Goal: Task Accomplishment & Management: Complete application form

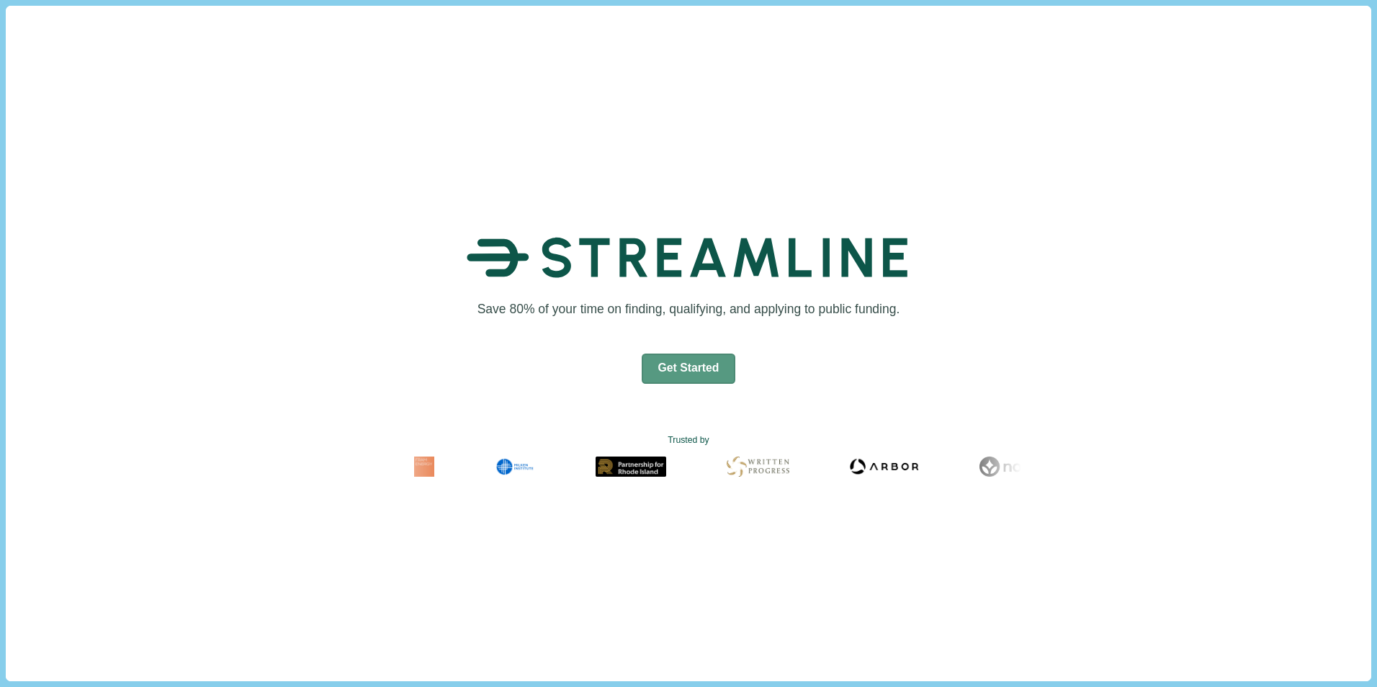
click at [681, 372] on button "Get Started" at bounding box center [689, 369] width 94 height 30
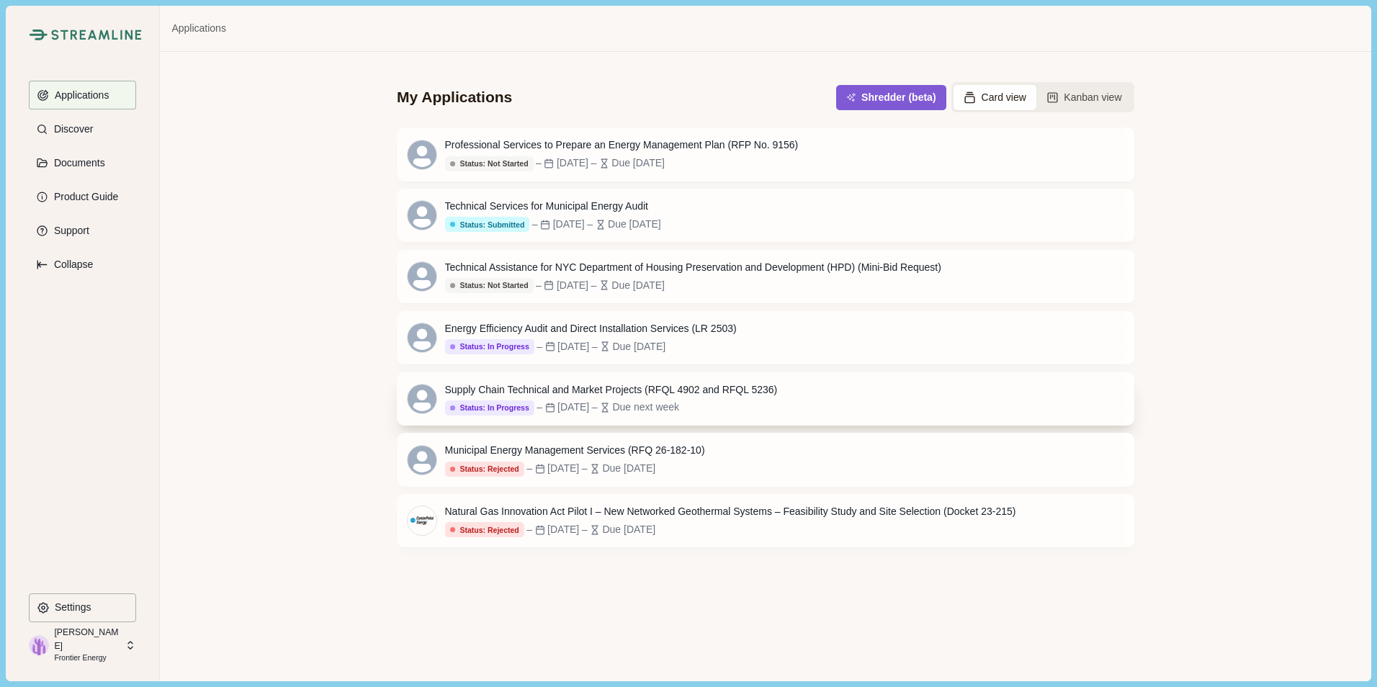
click at [672, 406] on div "Due next week" at bounding box center [645, 407] width 67 height 15
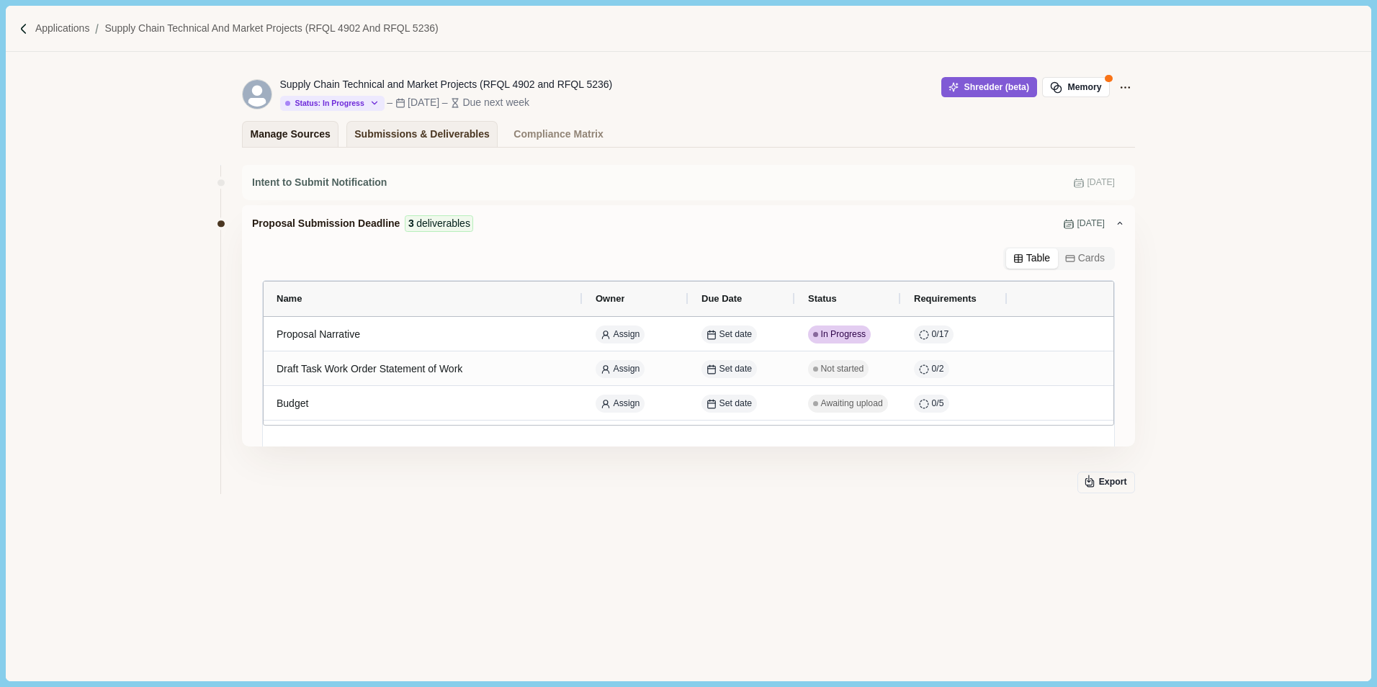
click at [298, 137] on div "Manage Sources" at bounding box center [291, 134] width 80 height 25
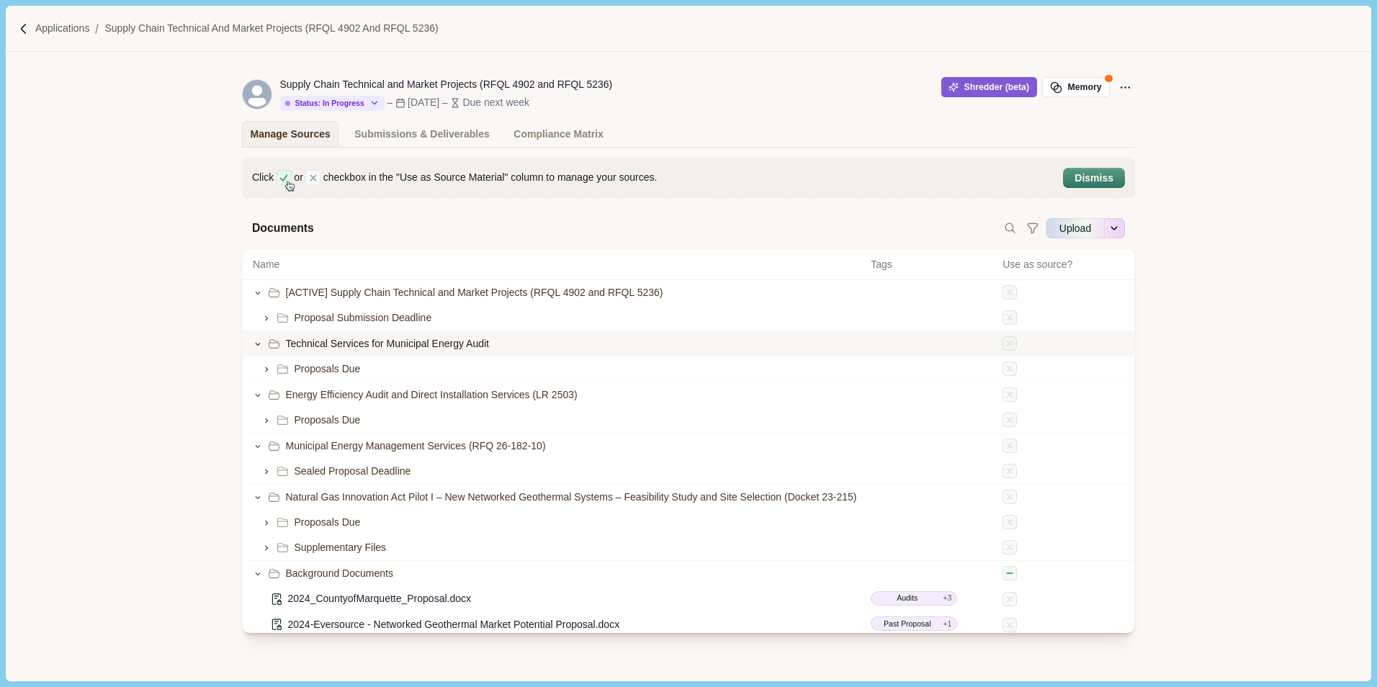
click at [254, 350] on div at bounding box center [267, 344] width 28 height 13
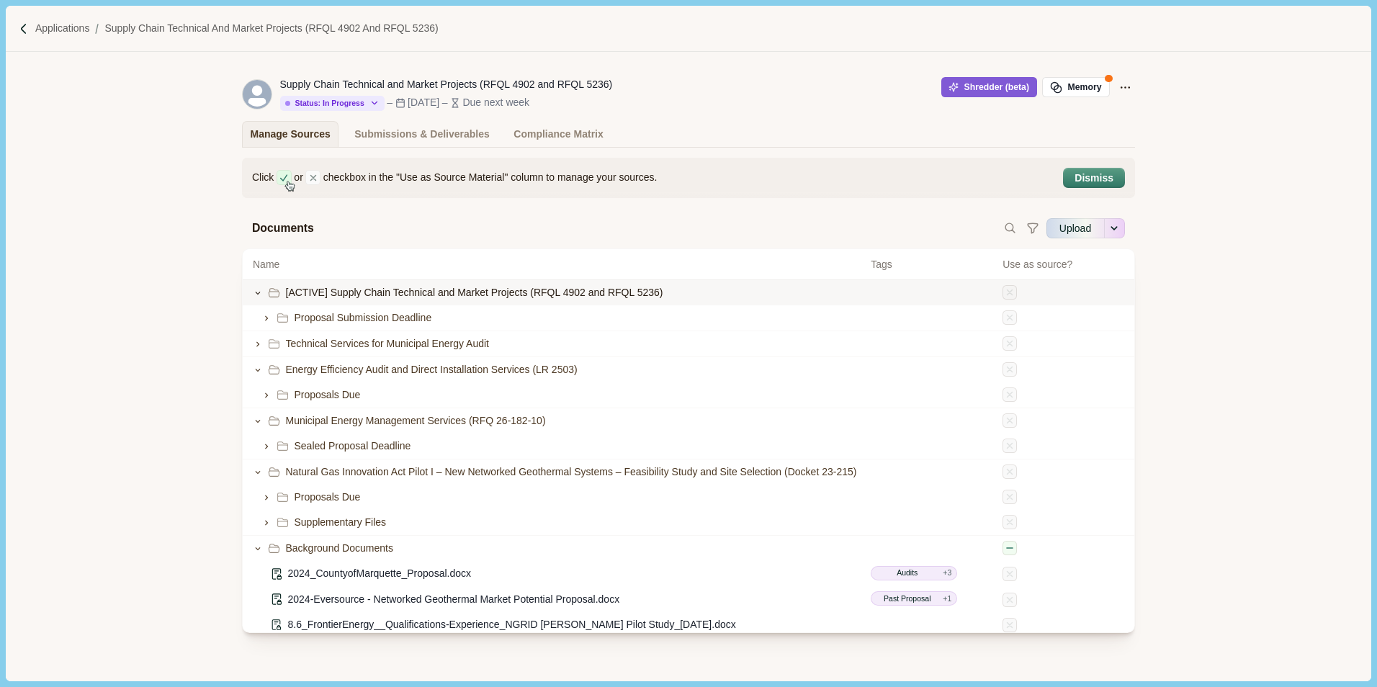
click at [253, 292] on icon at bounding box center [258, 293] width 10 height 10
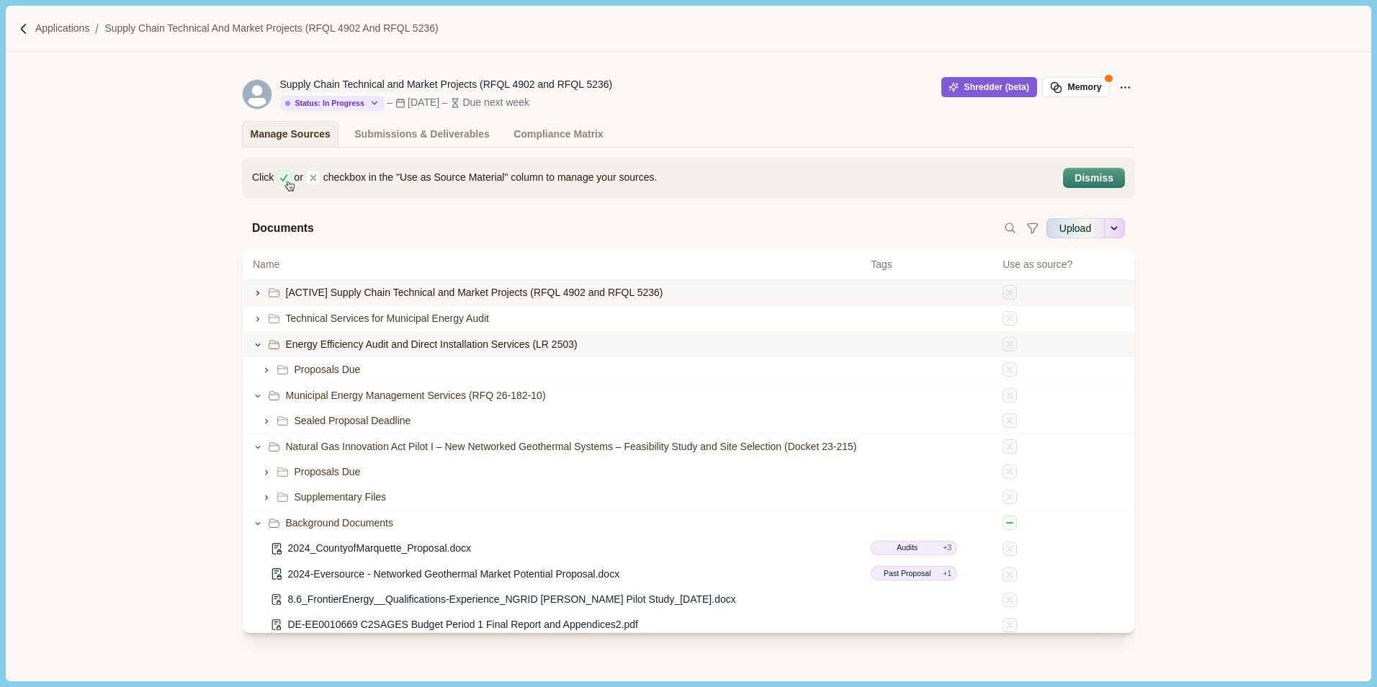
click at [253, 347] on icon at bounding box center [258, 345] width 10 height 10
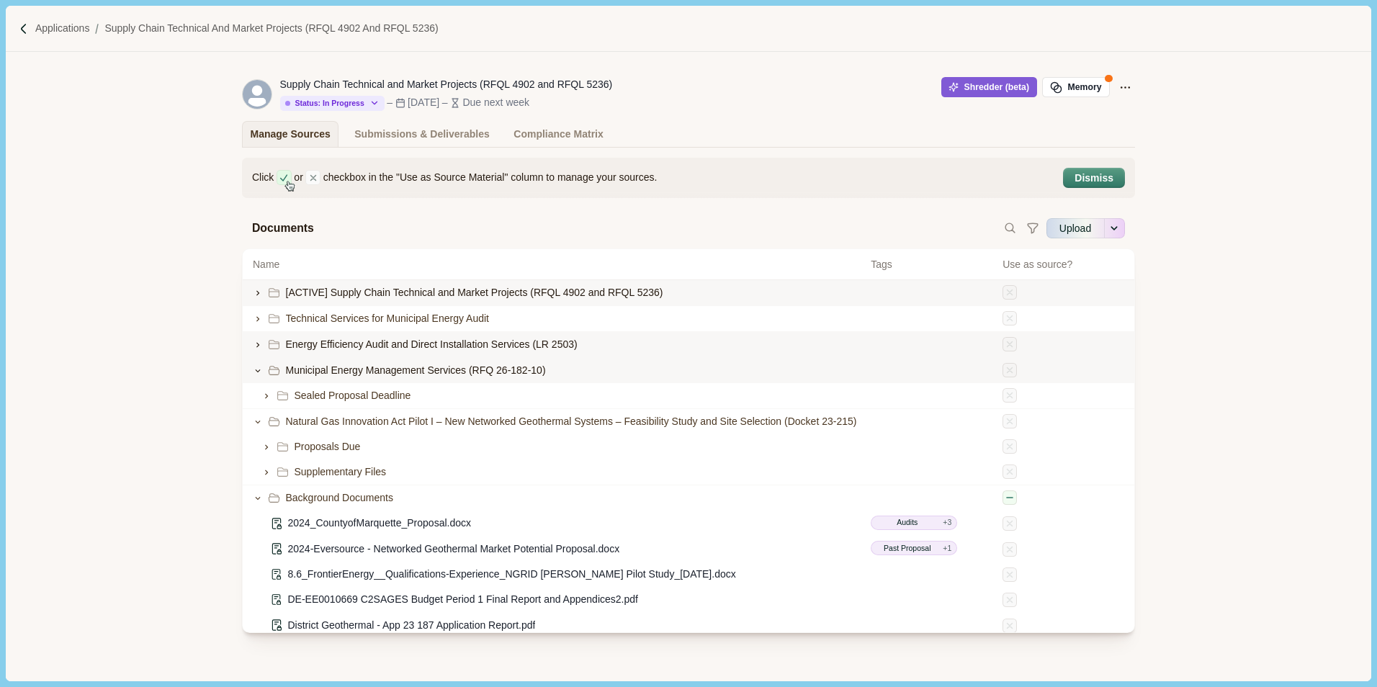
click at [246, 373] on div "Municipal Energy Management Services (RFQ 26-182-10)" at bounding box center [689, 370] width 892 height 25
click at [253, 372] on icon at bounding box center [258, 371] width 10 height 10
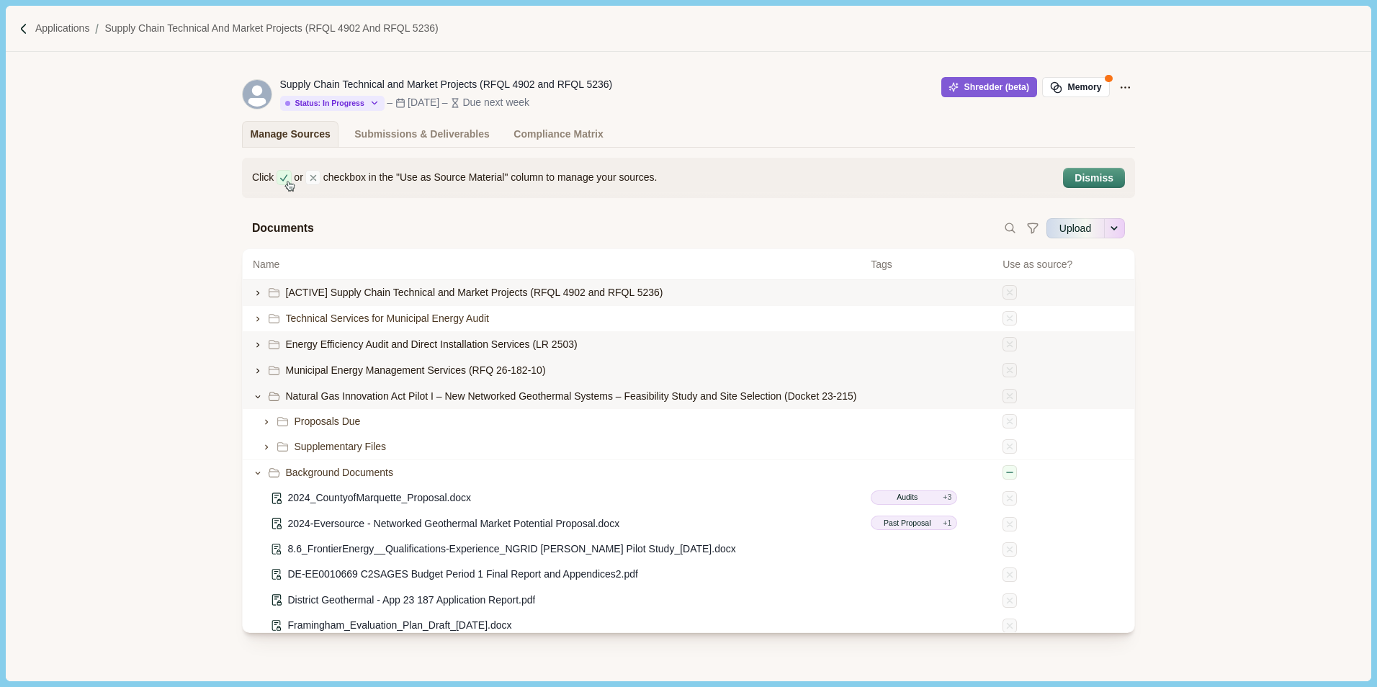
click at [253, 395] on icon at bounding box center [258, 397] width 10 height 10
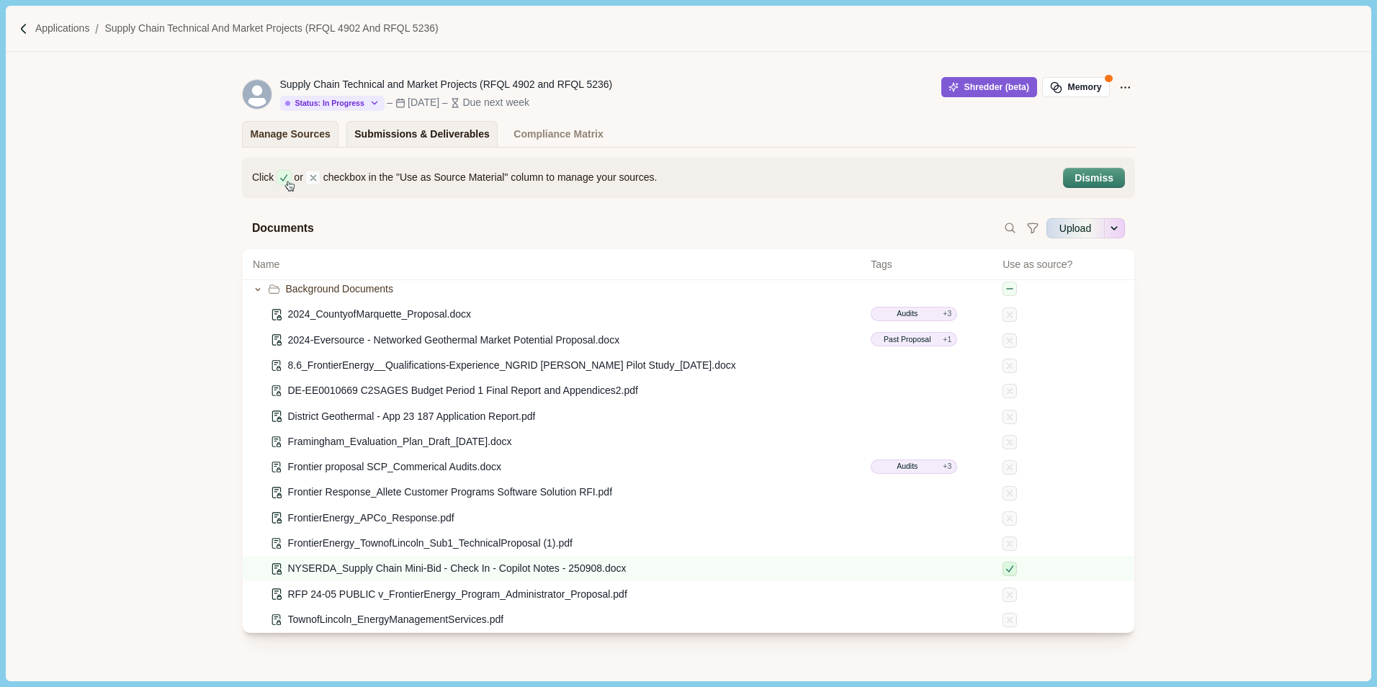
click at [389, 137] on div "Submissions & Deliverables" at bounding box center [421, 134] width 135 height 25
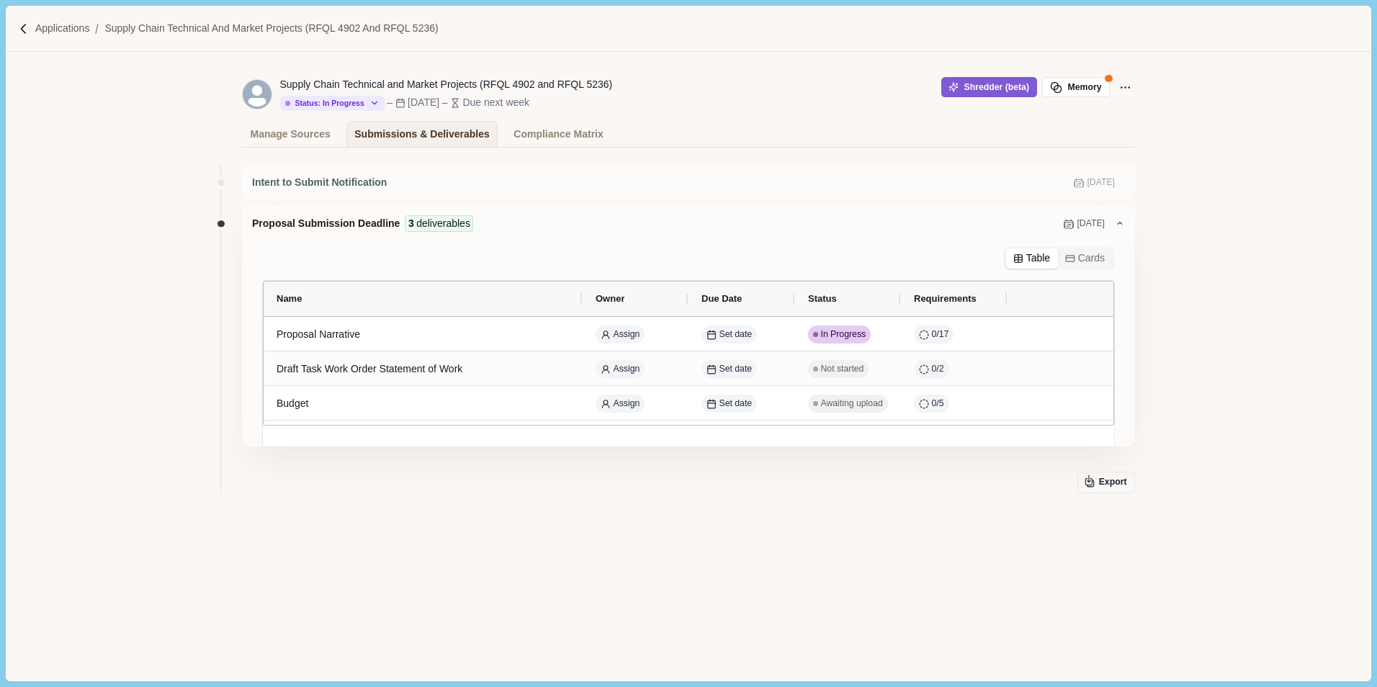
click at [681, 417] on div "Intent to Submit Notification Sep 14, 2001 Proposal Submission Deadline 3 deliv…" at bounding box center [688, 371] width 893 height 426
click at [681, 83] on button "Shredder (beta)" at bounding box center [989, 87] width 96 height 20
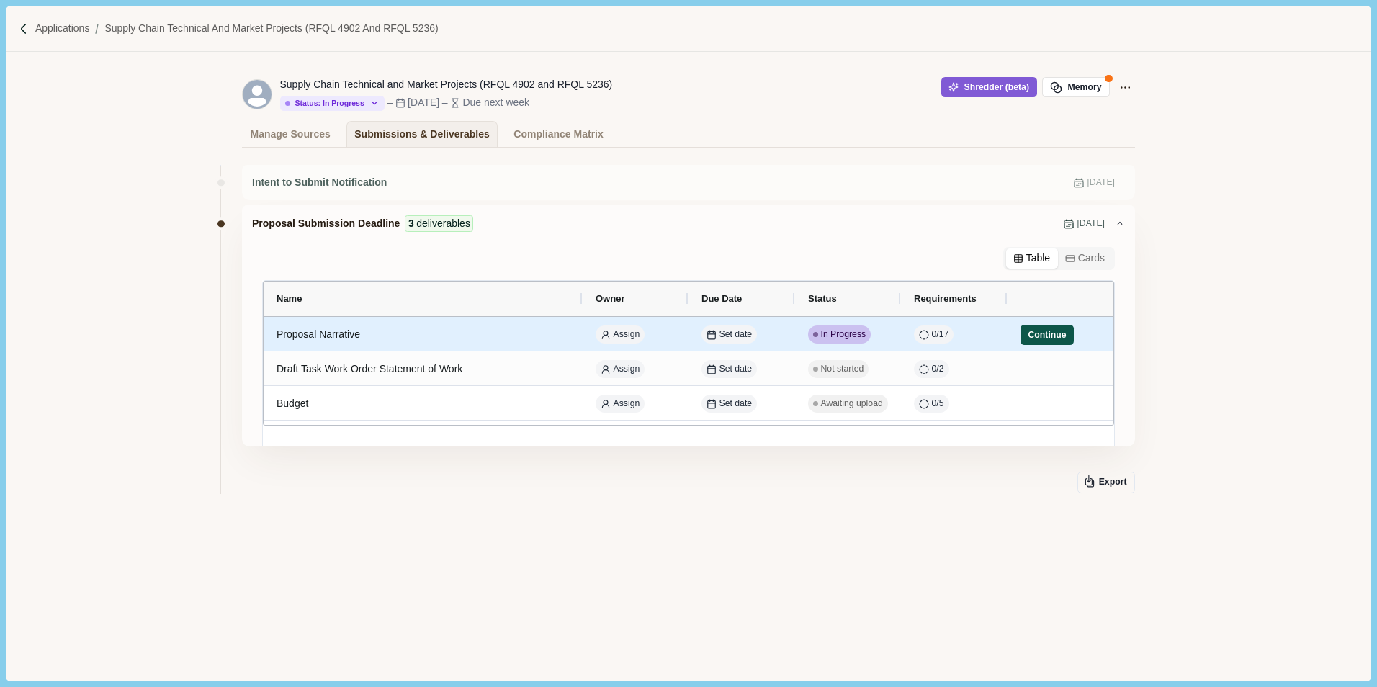
click at [681, 336] on button "Continue" at bounding box center [1047, 335] width 53 height 20
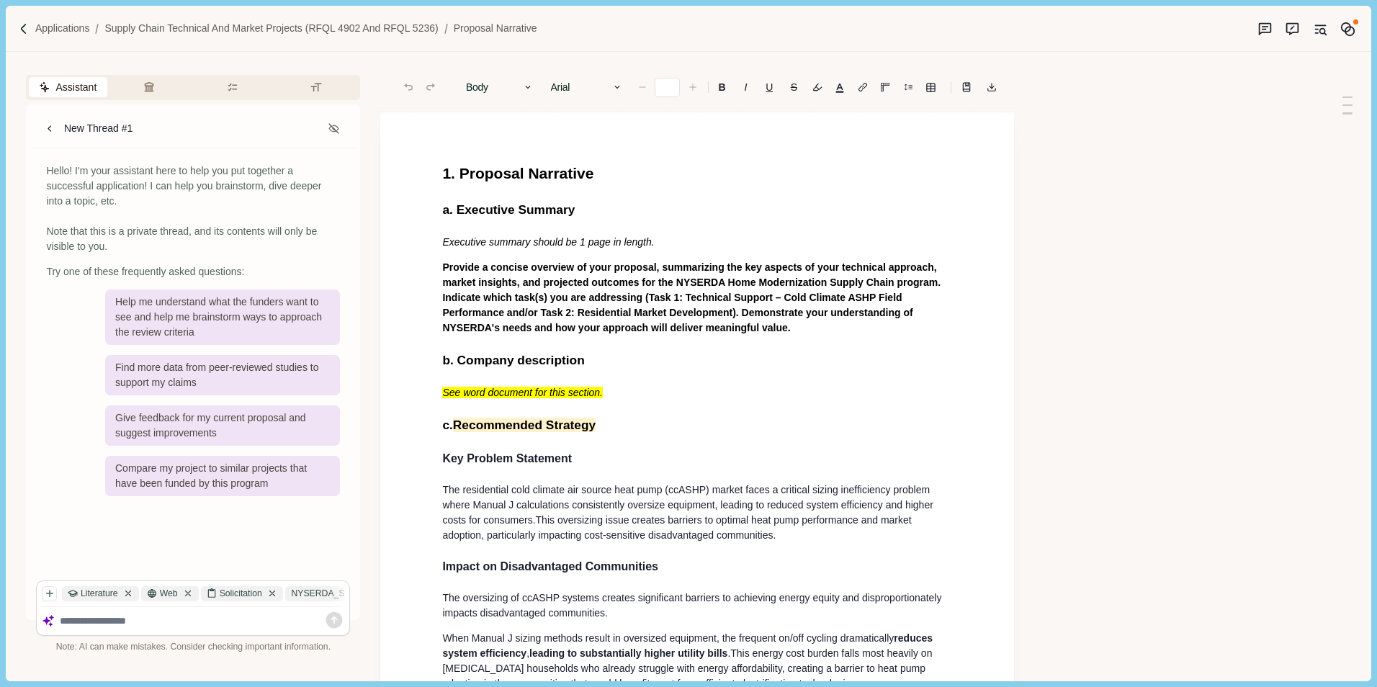
type input "**"
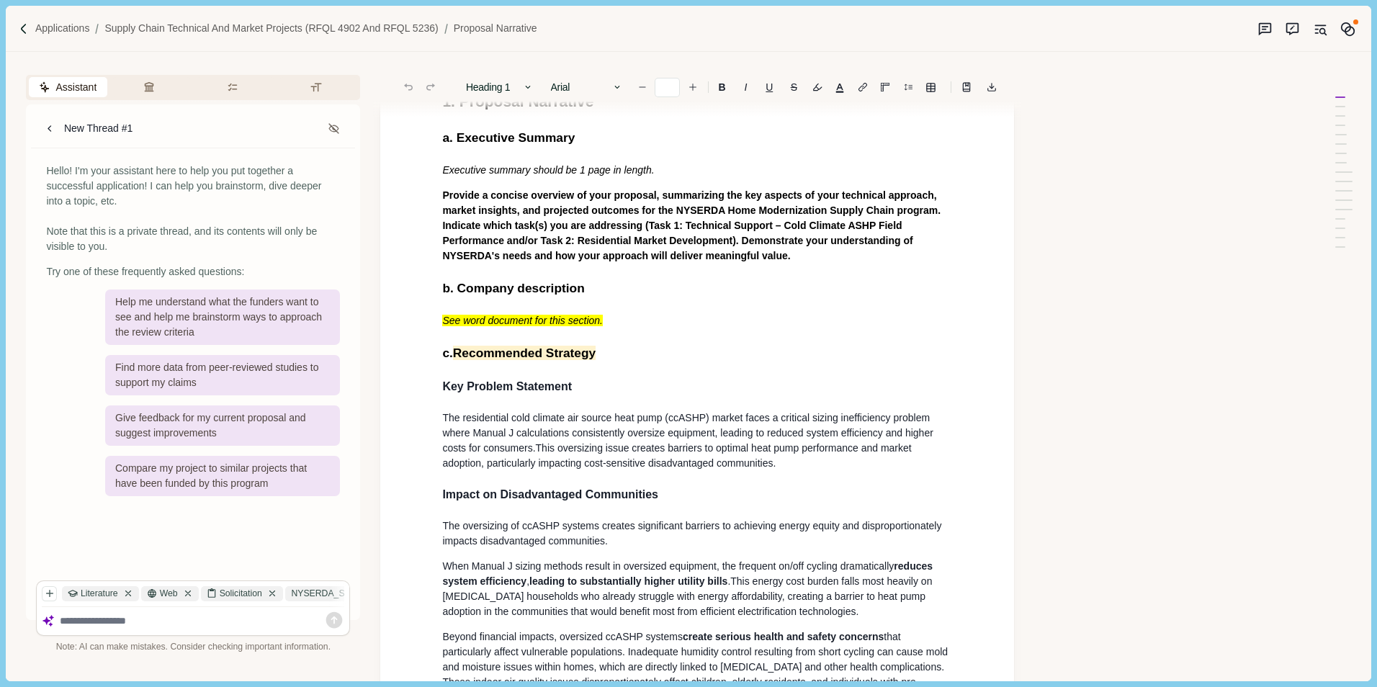
scroll to position [72, 0]
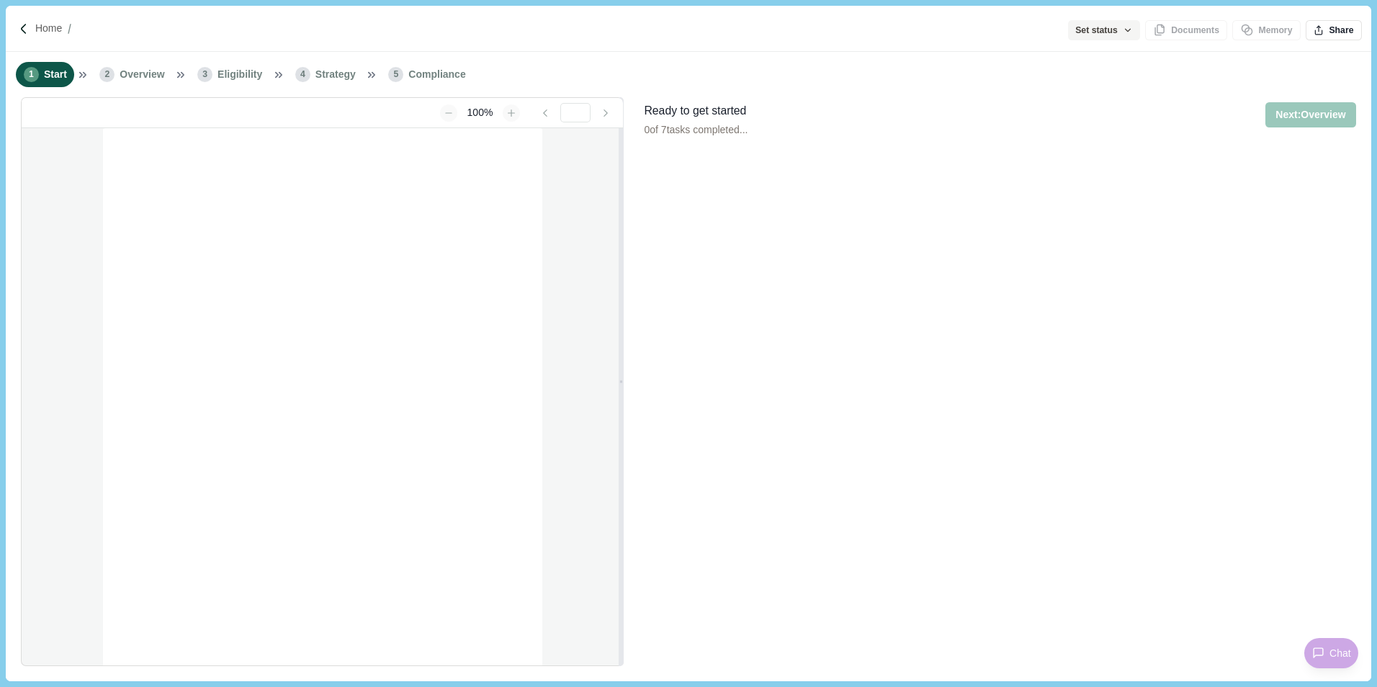
type input "**********"
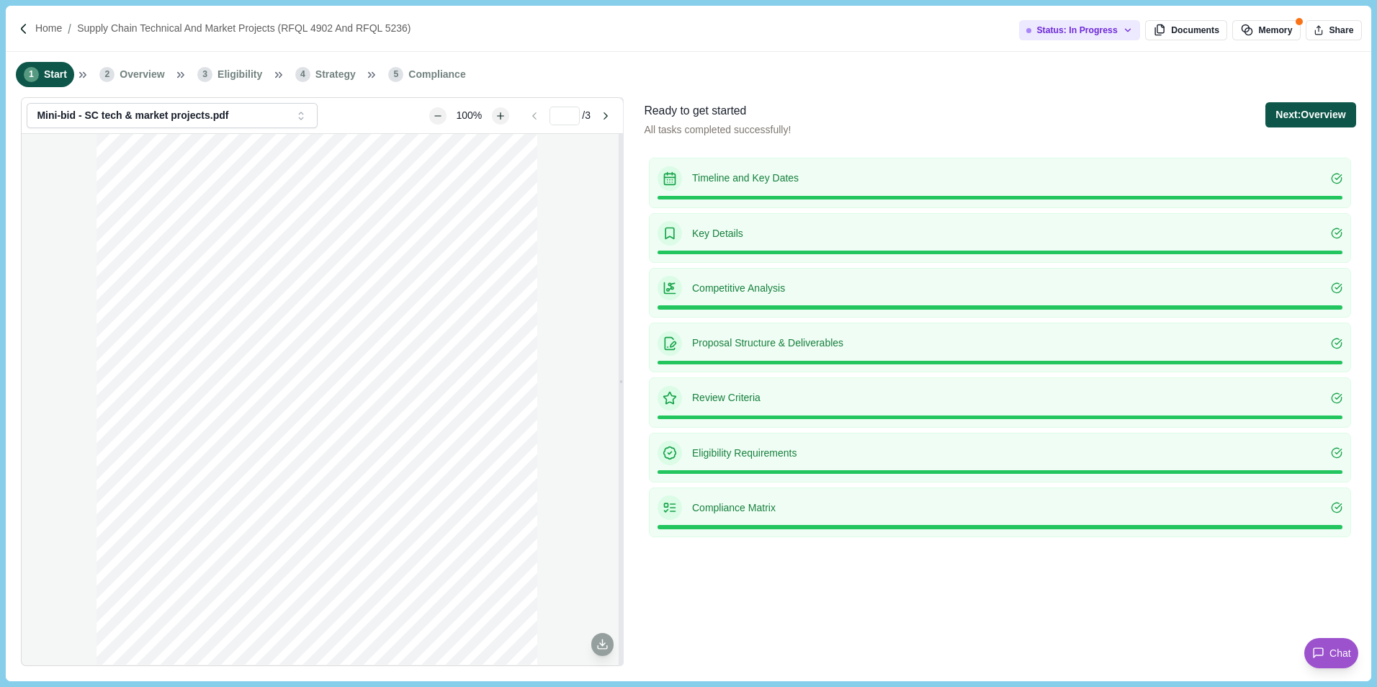
click at [1280, 117] on button "Next: Overview" at bounding box center [1310, 114] width 90 height 25
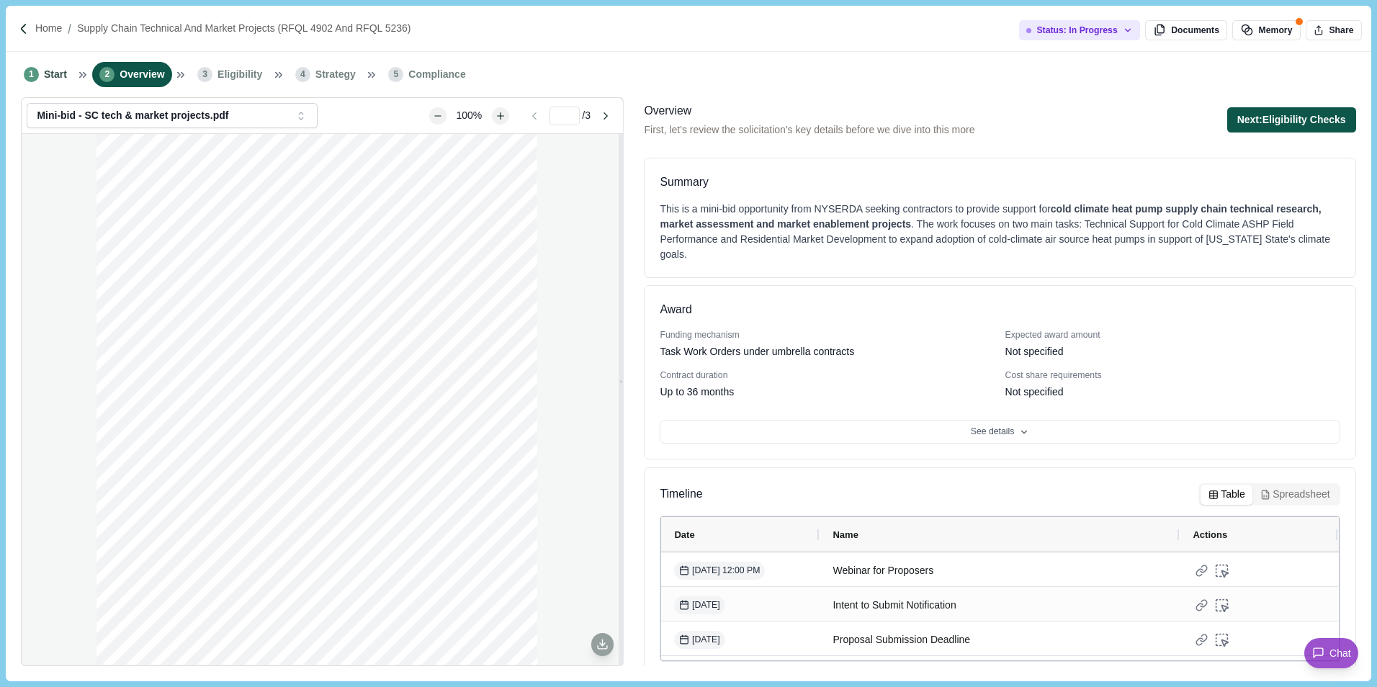
click at [1303, 123] on button "Next: Eligibility Checks" at bounding box center [1291, 119] width 129 height 25
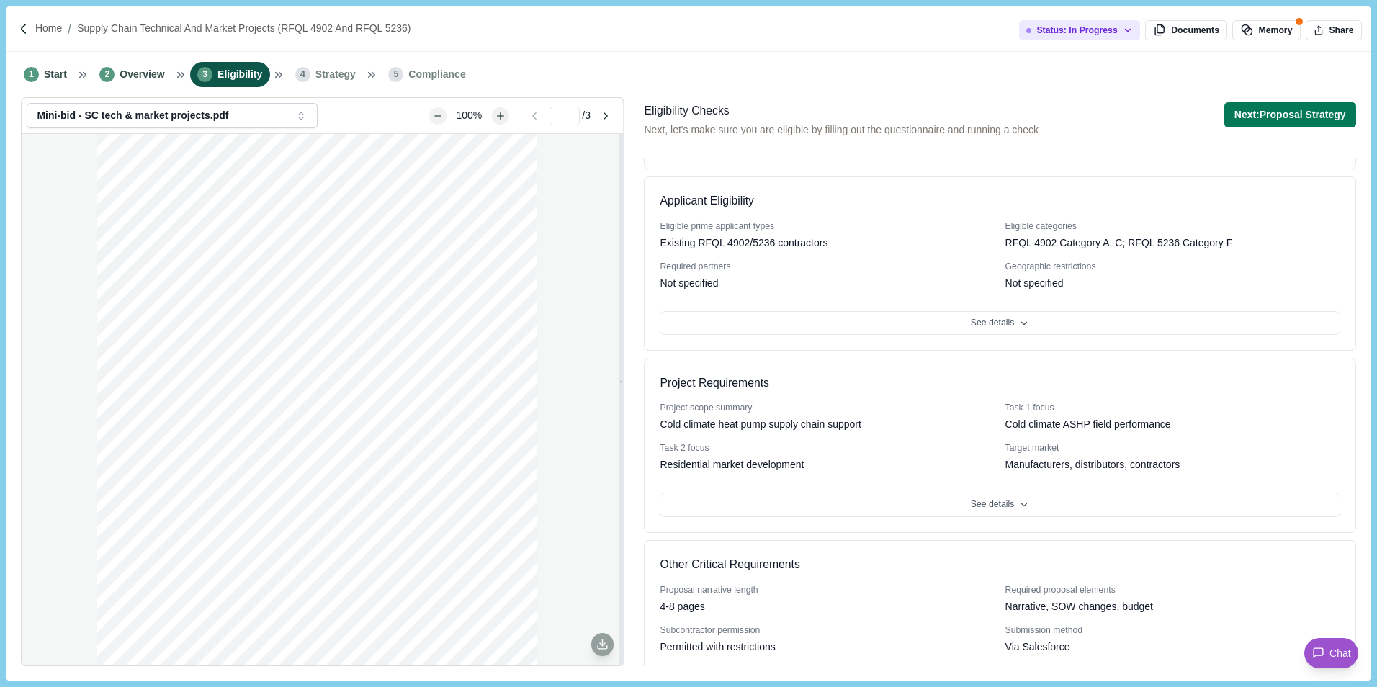
scroll to position [72, 0]
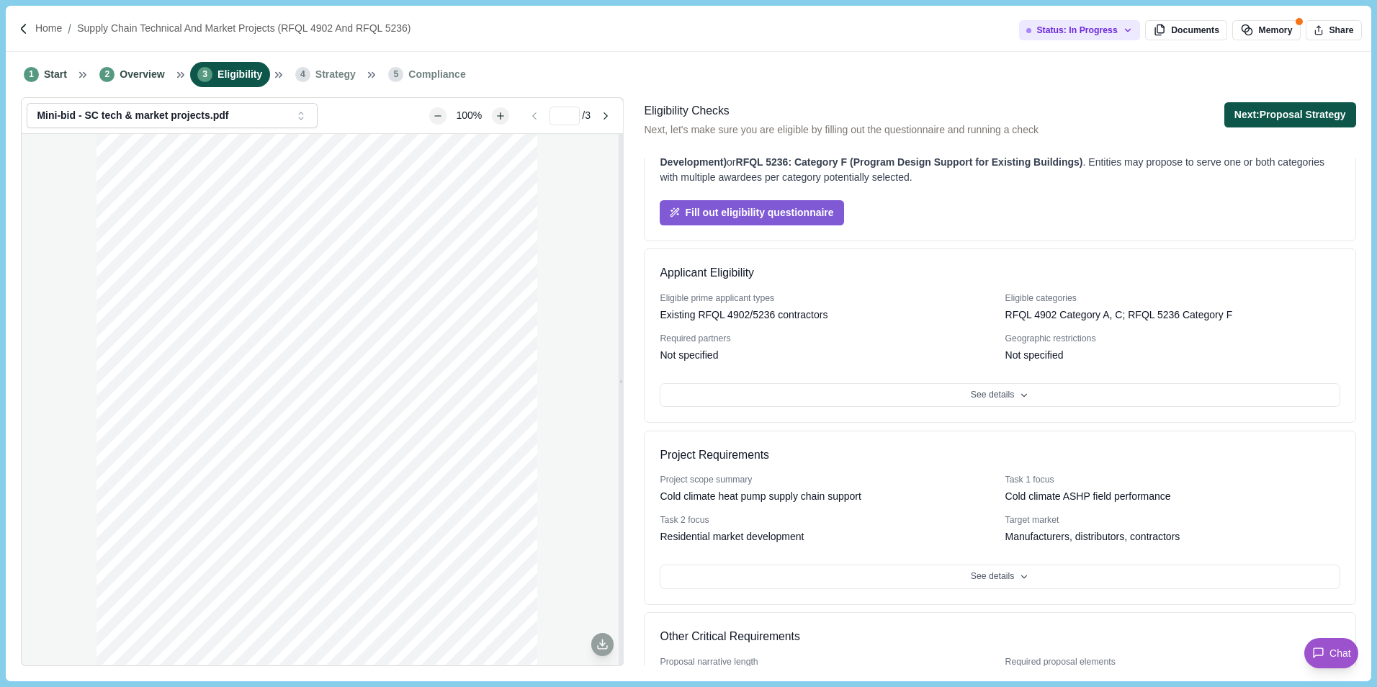
click at [1311, 109] on button "Next: Proposal Strategy" at bounding box center [1290, 114] width 132 height 25
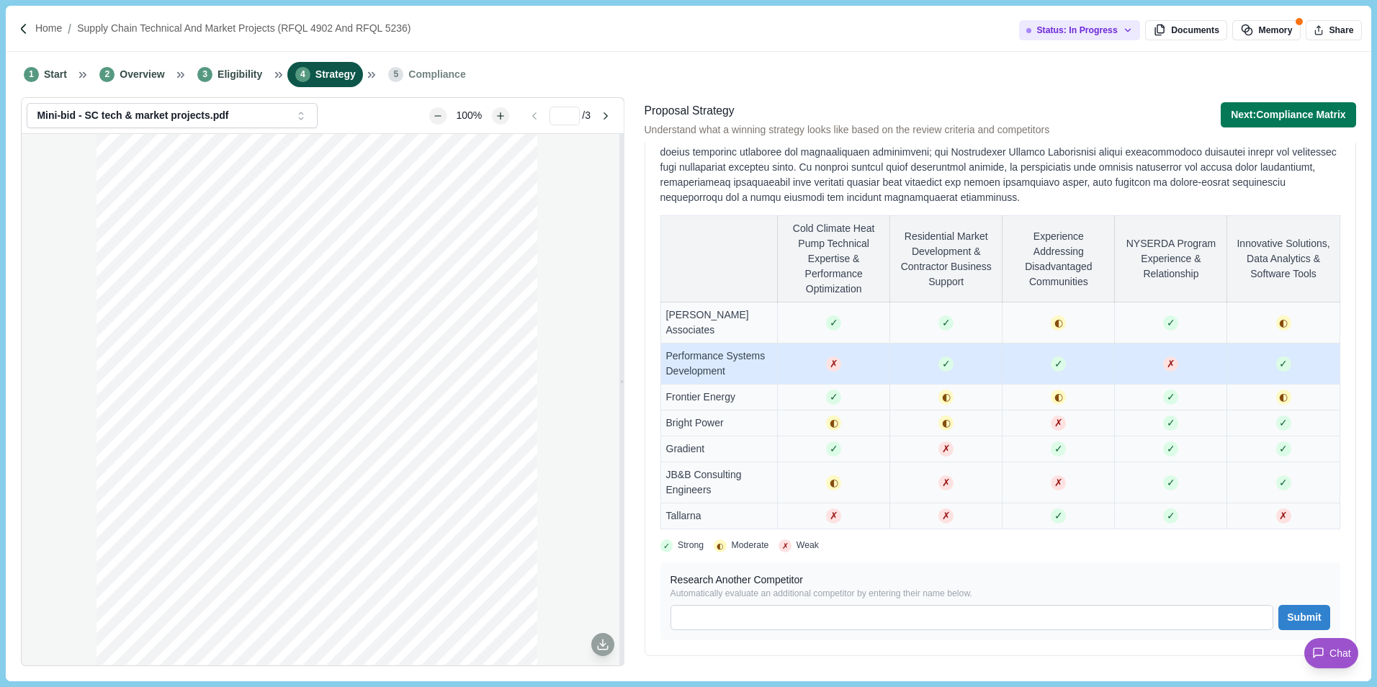
scroll to position [288, 0]
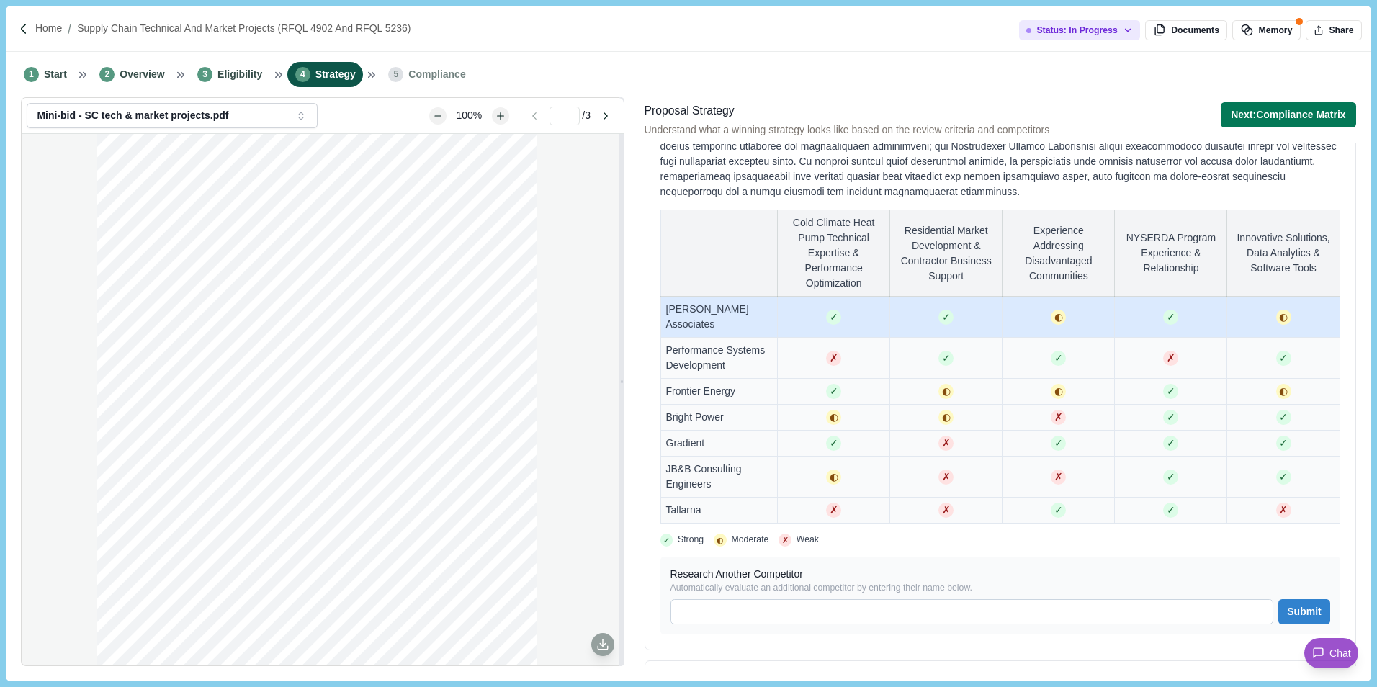
click at [751, 322] on td "[PERSON_NAME] Associates" at bounding box center [718, 317] width 117 height 41
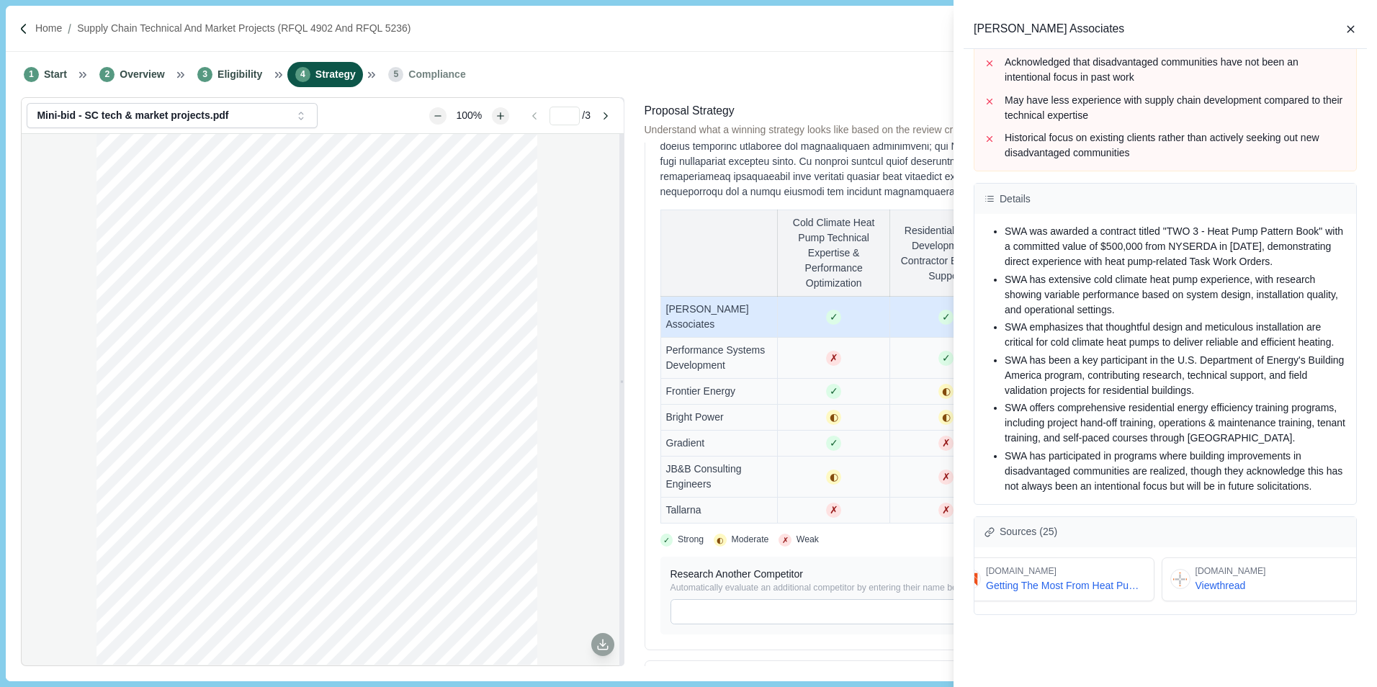
scroll to position [0, 1095]
click at [1054, 578] on span "Getting The Most From Heat Pumps" at bounding box center [1049, 585] width 160 height 15
click at [1353, 31] on icon "button" at bounding box center [1351, 29] width 6 height 6
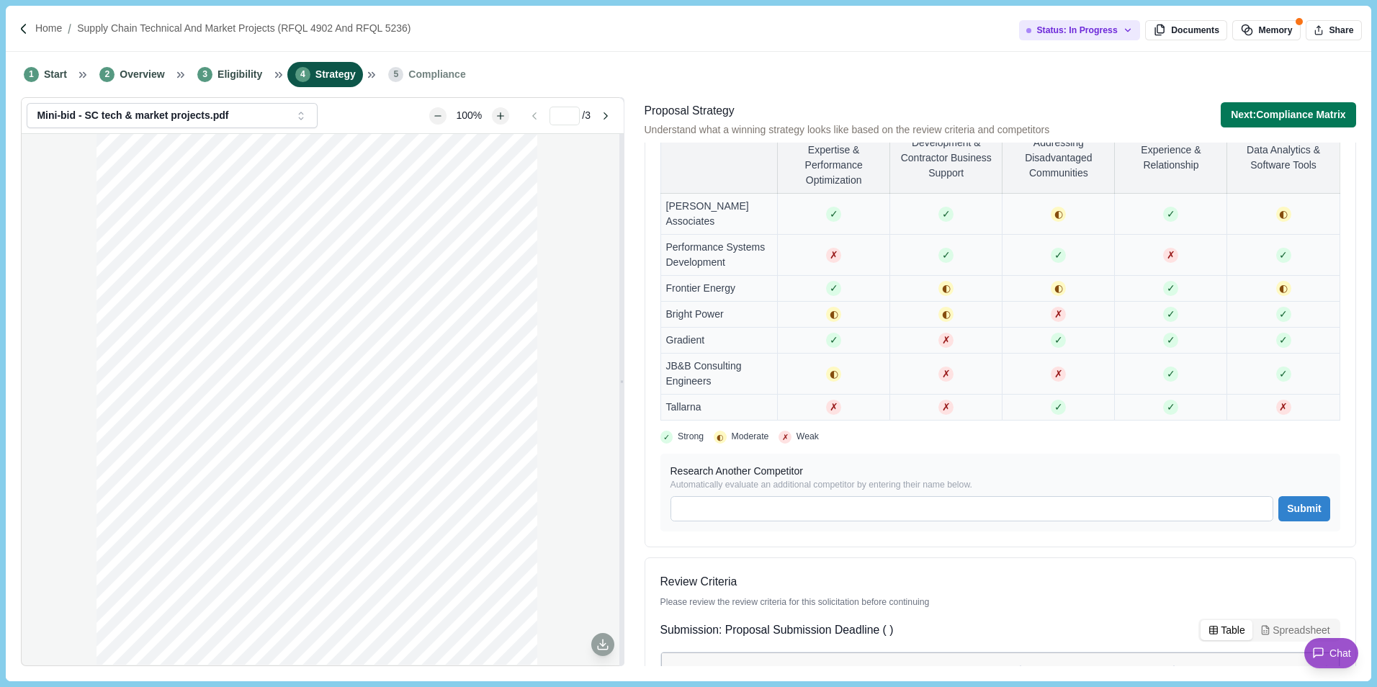
scroll to position [360, 0]
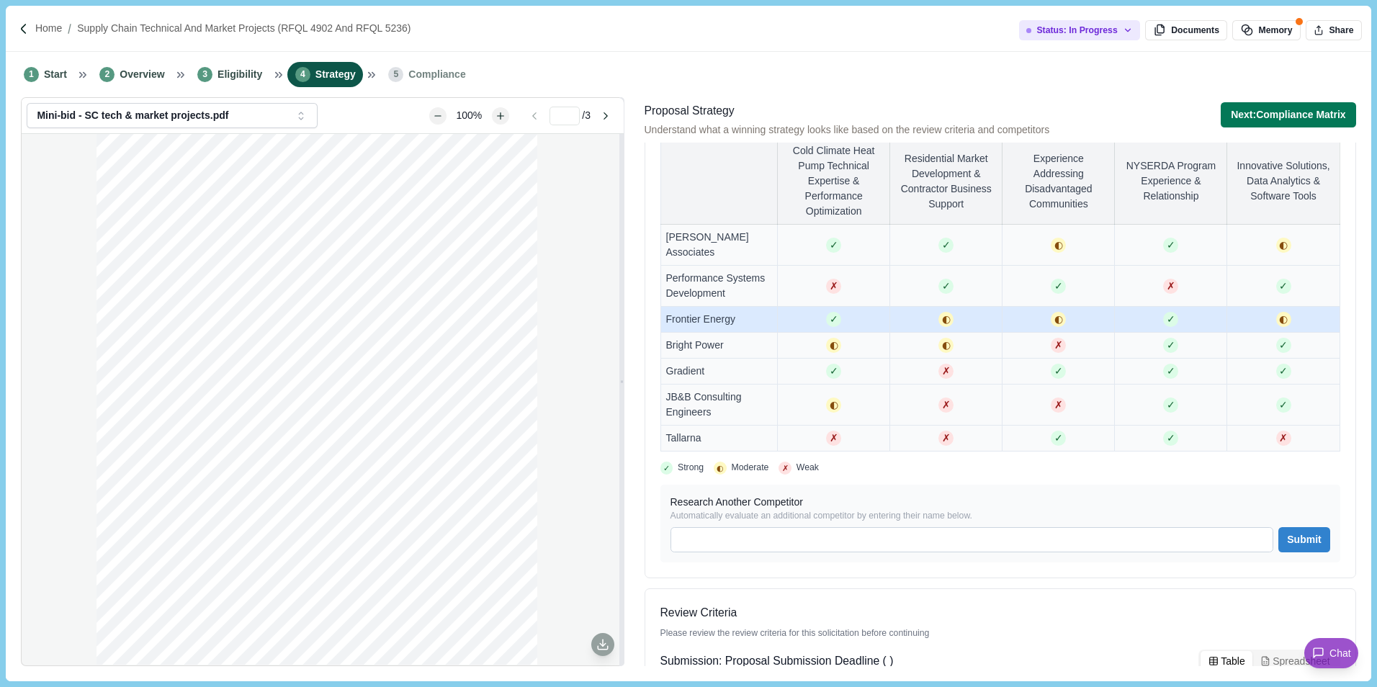
click at [756, 318] on td "Frontier Energy" at bounding box center [718, 320] width 117 height 26
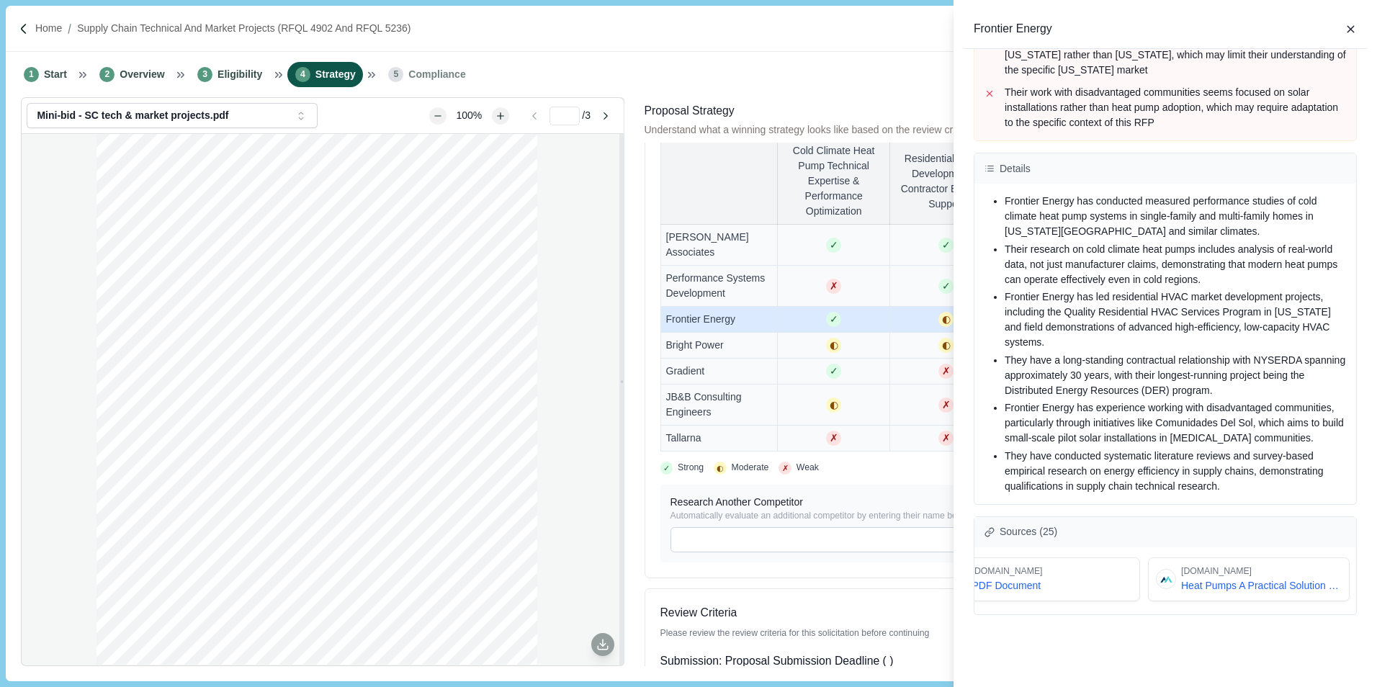
scroll to position [0, 0]
click at [1061, 578] on span "PDF Document" at bounding box center [1053, 585] width 71 height 15
click at [1252, 578] on span "Heat Pumps A Practical Solution For Cold Climates" at bounding box center [1307, 585] width 160 height 15
click at [32, 28] on div "Frontier Energy Overview While Frontier Energy has a long-standing relationship…" at bounding box center [688, 343] width 1377 height 687
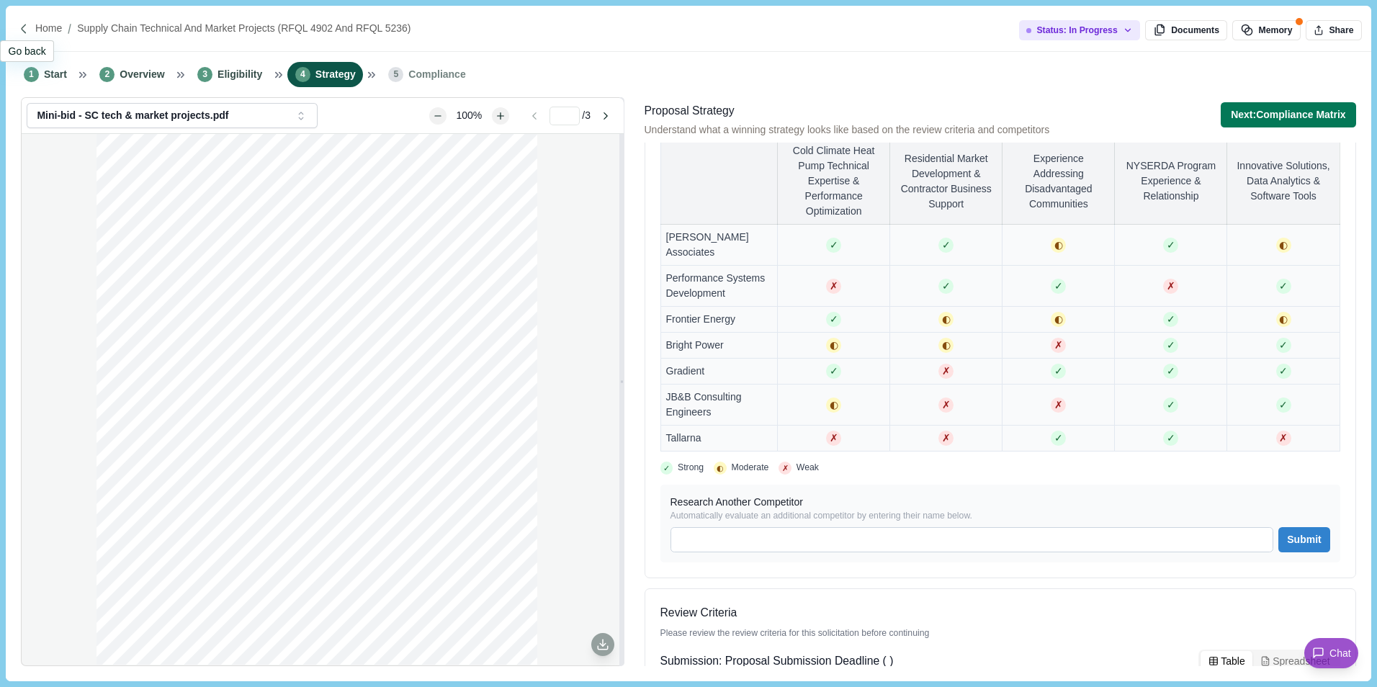
click at [26, 30] on img at bounding box center [24, 29] width 12 height 12
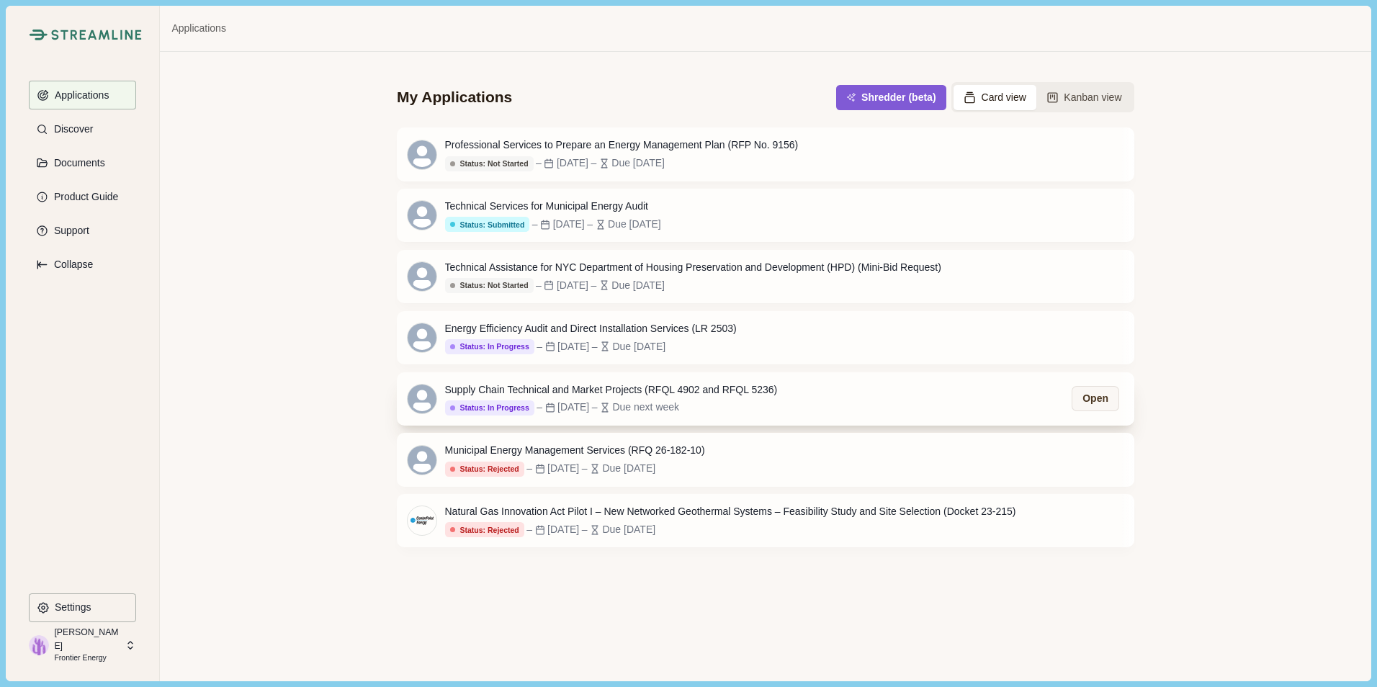
click at [726, 398] on div "Supply Chain Technical and Market Projects (RFQL 4902 and RFQL 5236)" at bounding box center [611, 389] width 333 height 15
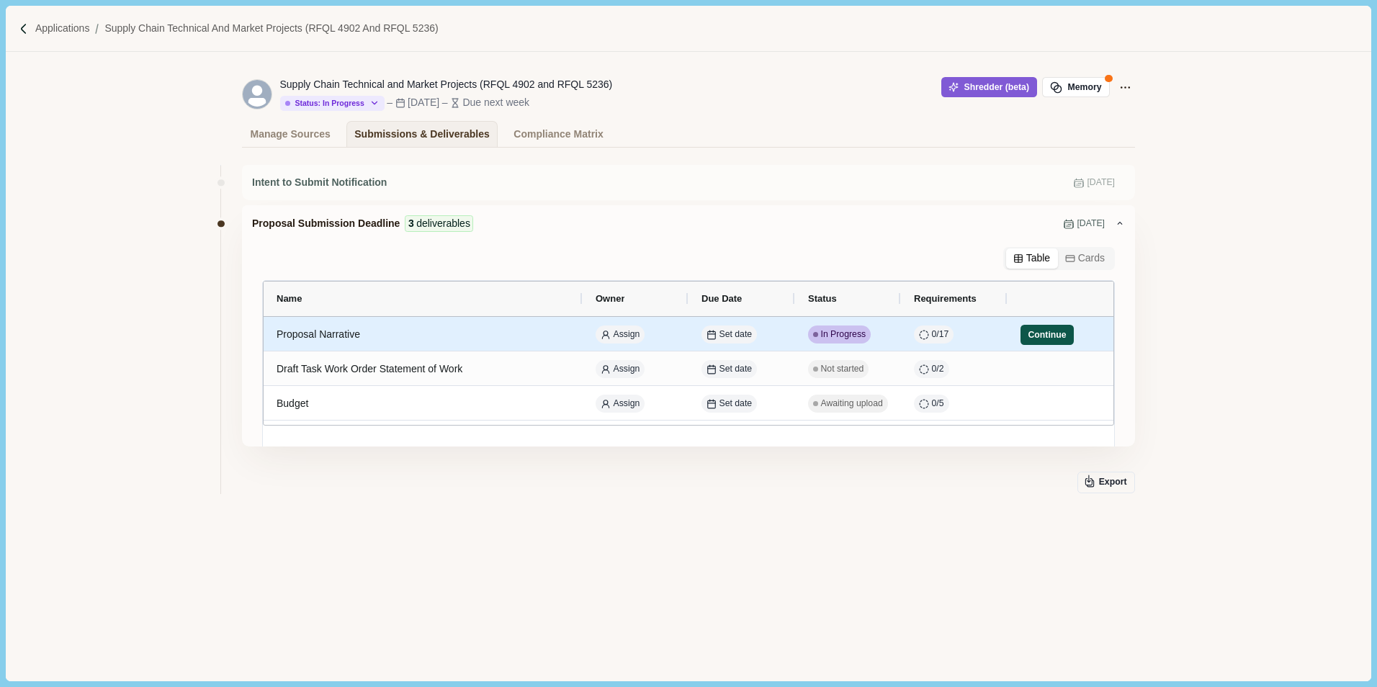
click at [1057, 333] on button "Continue" at bounding box center [1047, 335] width 53 height 20
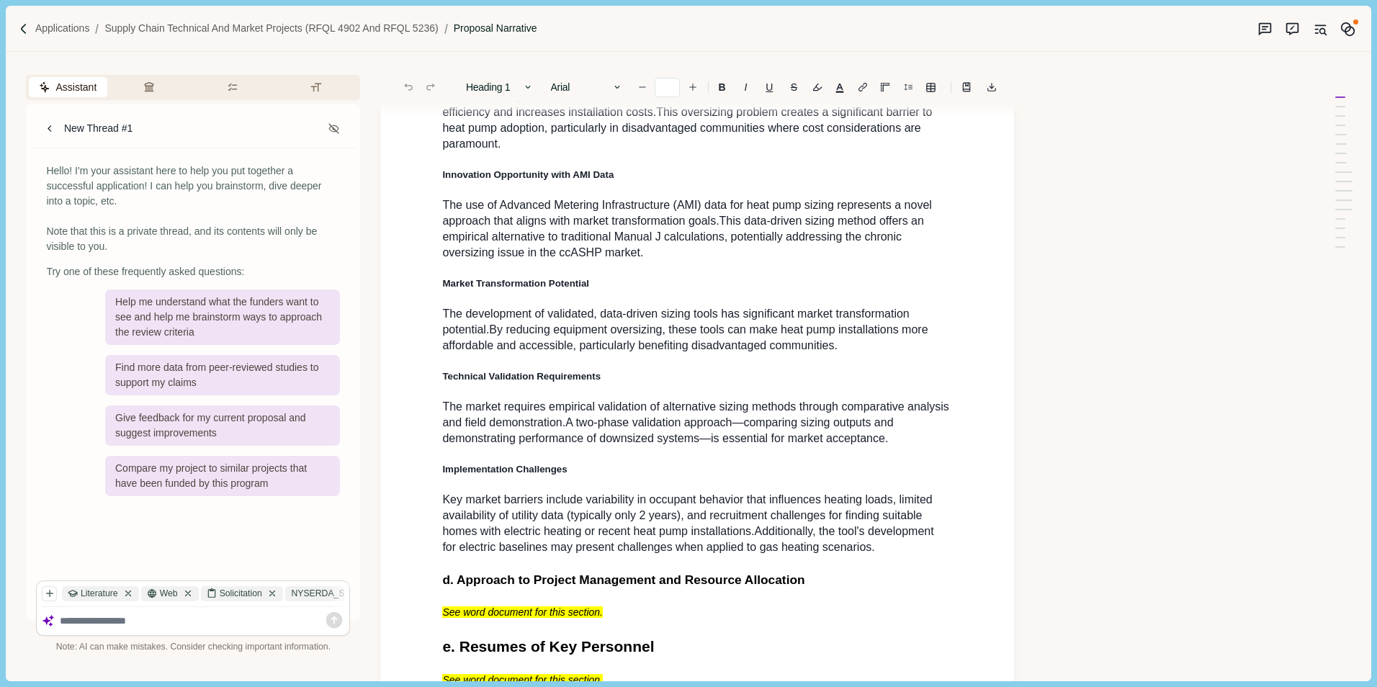
scroll to position [1332, 0]
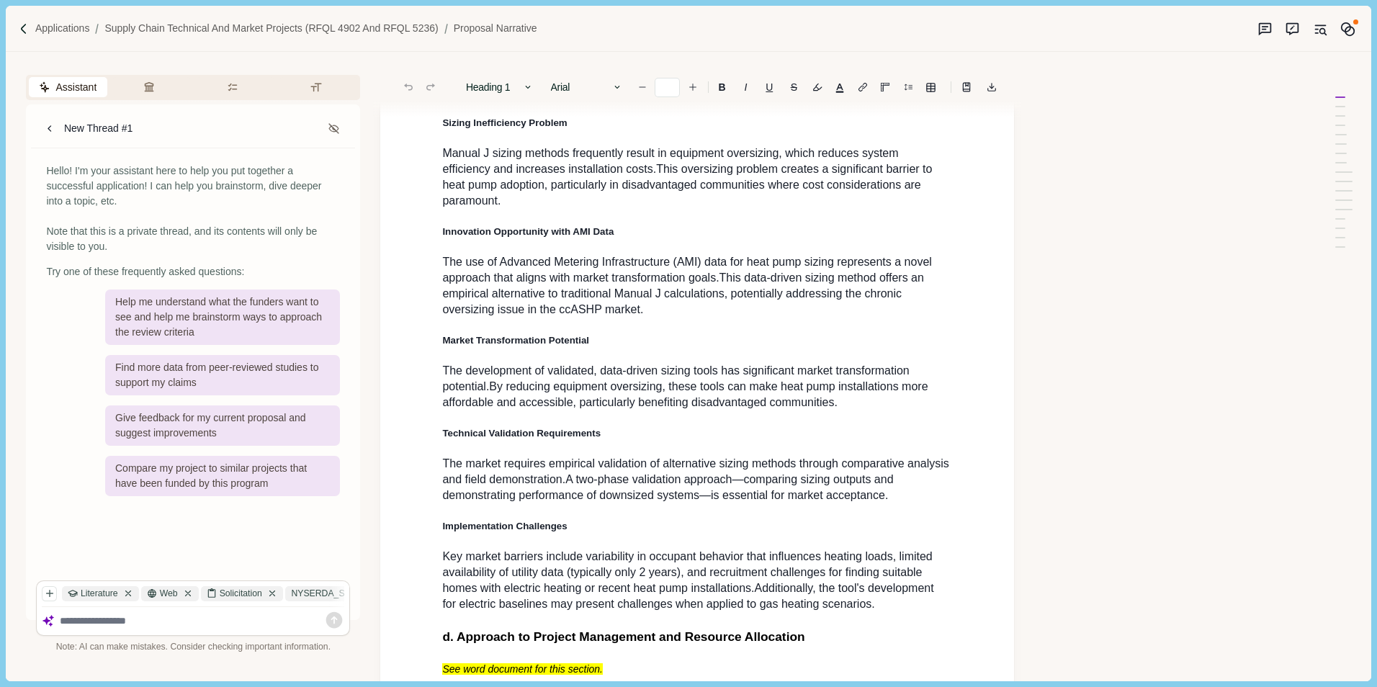
click at [555, 175] on span "Manual J sizing methods frequently result in equipment oversizing, which reduce…" at bounding box center [671, 161] width 459 height 28
drag, startPoint x: 534, startPoint y: 233, endPoint x: 520, endPoint y: 112, distance: 121.9
click at [528, 88] on icon "button" at bounding box center [528, 87] width 10 height 10
click at [786, 209] on p "Manual J sizing methods frequently result in equipment oversizing, which reduce…" at bounding box center [697, 176] width 510 height 63
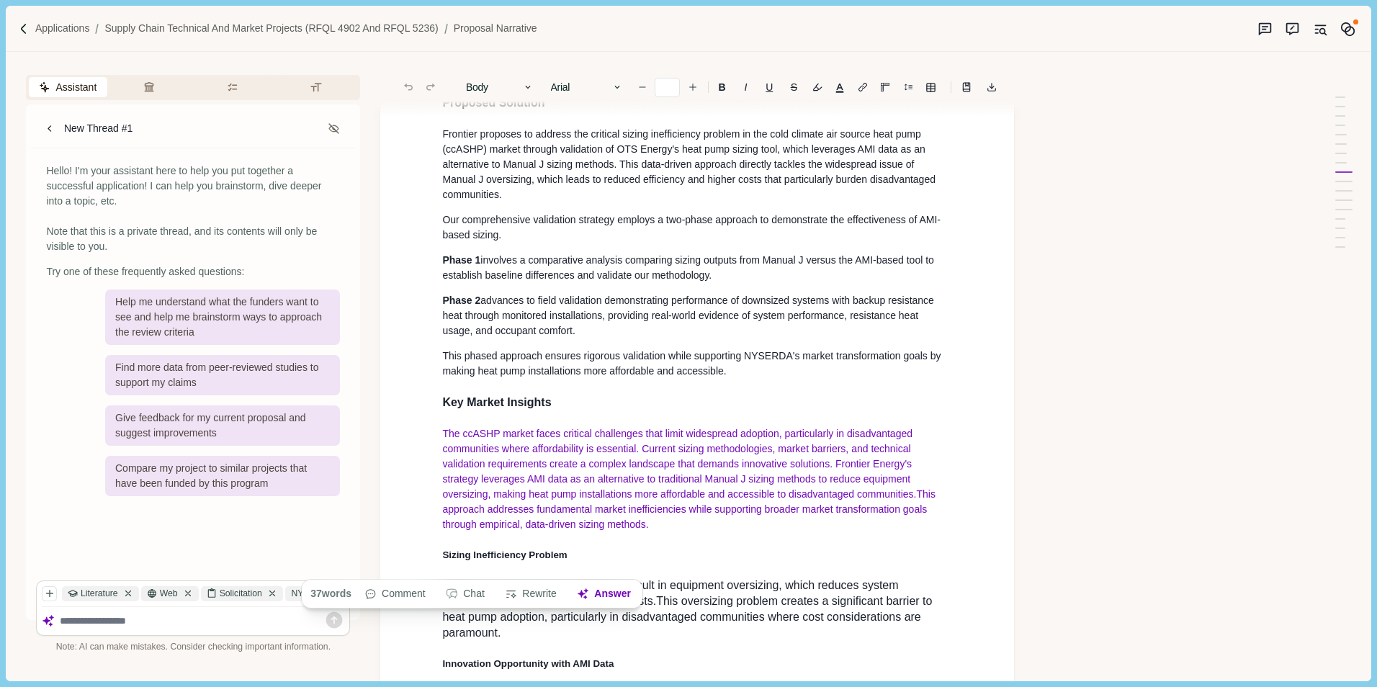
scroll to position [972, 0]
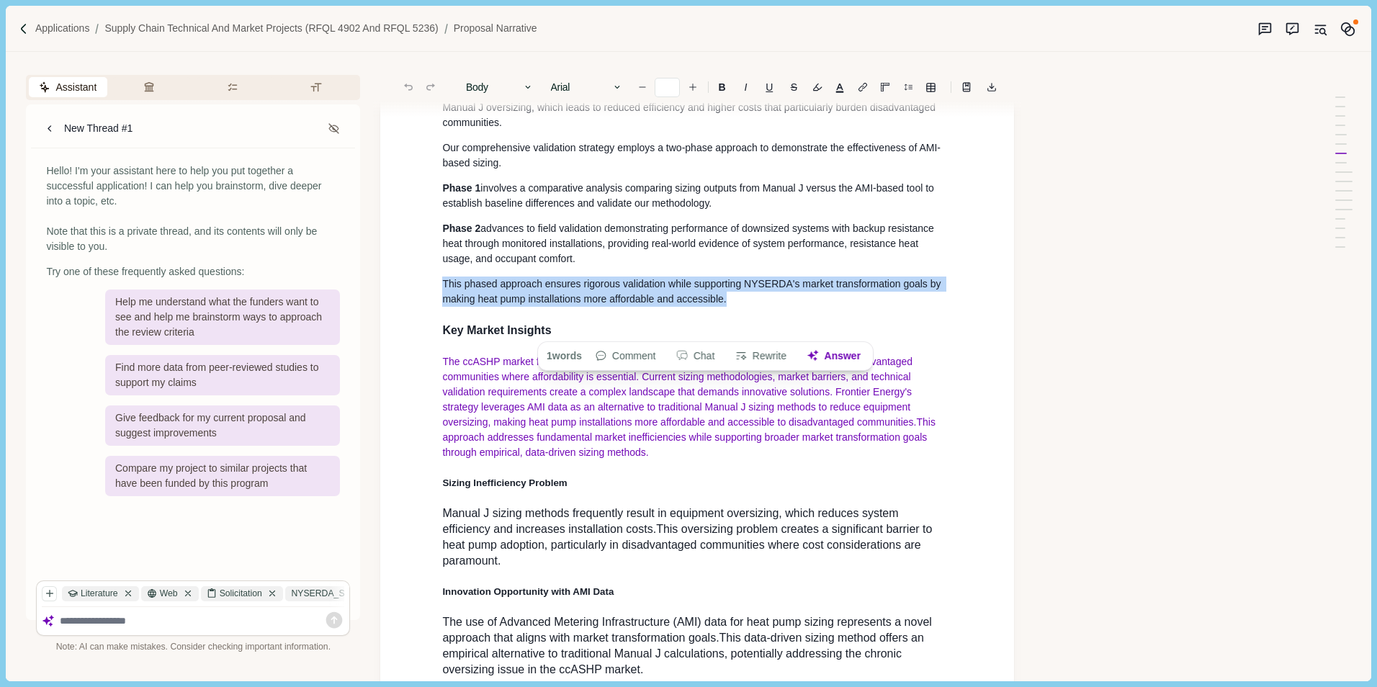
drag, startPoint x: 611, startPoint y: 323, endPoint x: 417, endPoint y: 312, distance: 194.0
click at [417, 312] on div "1. Proposal Narrative a. Executive Summary Executive summary should be 1 page i…" at bounding box center [697, 251] width 634 height 2221
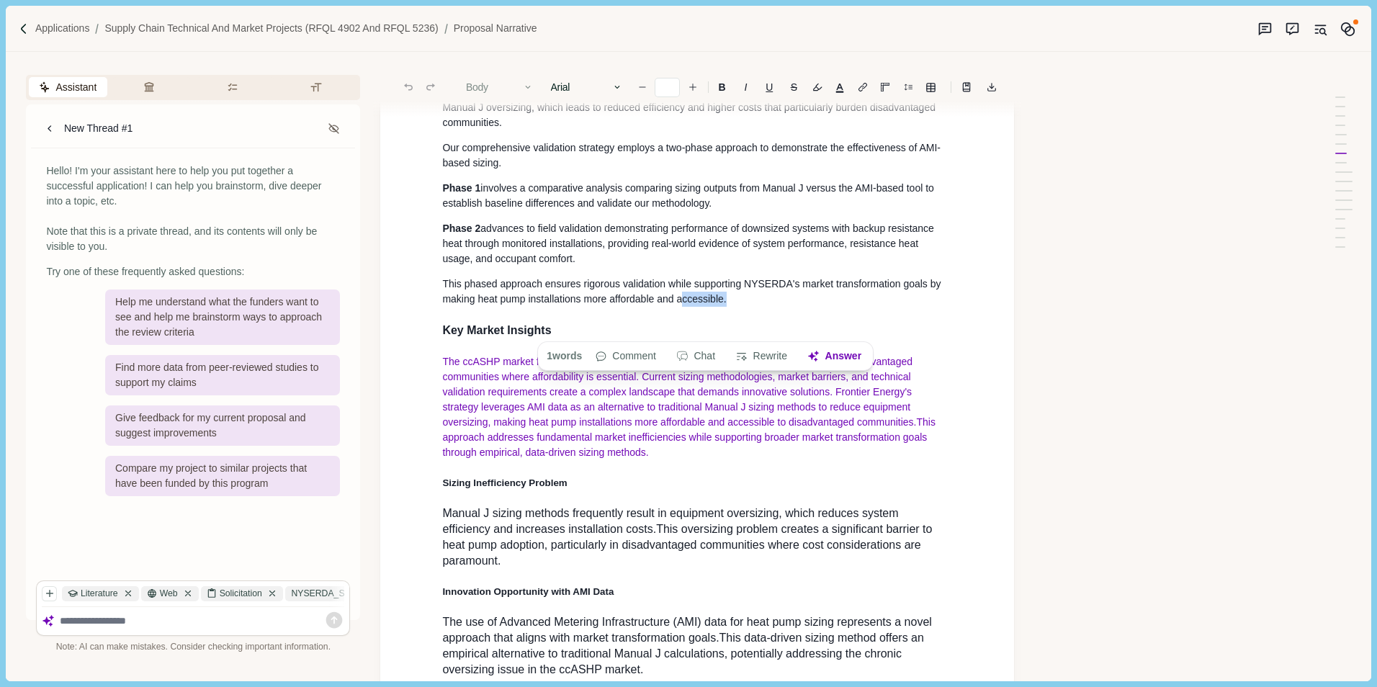
click at [526, 86] on icon "button" at bounding box center [528, 87] width 10 height 10
click at [706, 557] on p "Manual J sizing methods frequently result in equipment oversizing, which reduce…" at bounding box center [697, 537] width 510 height 63
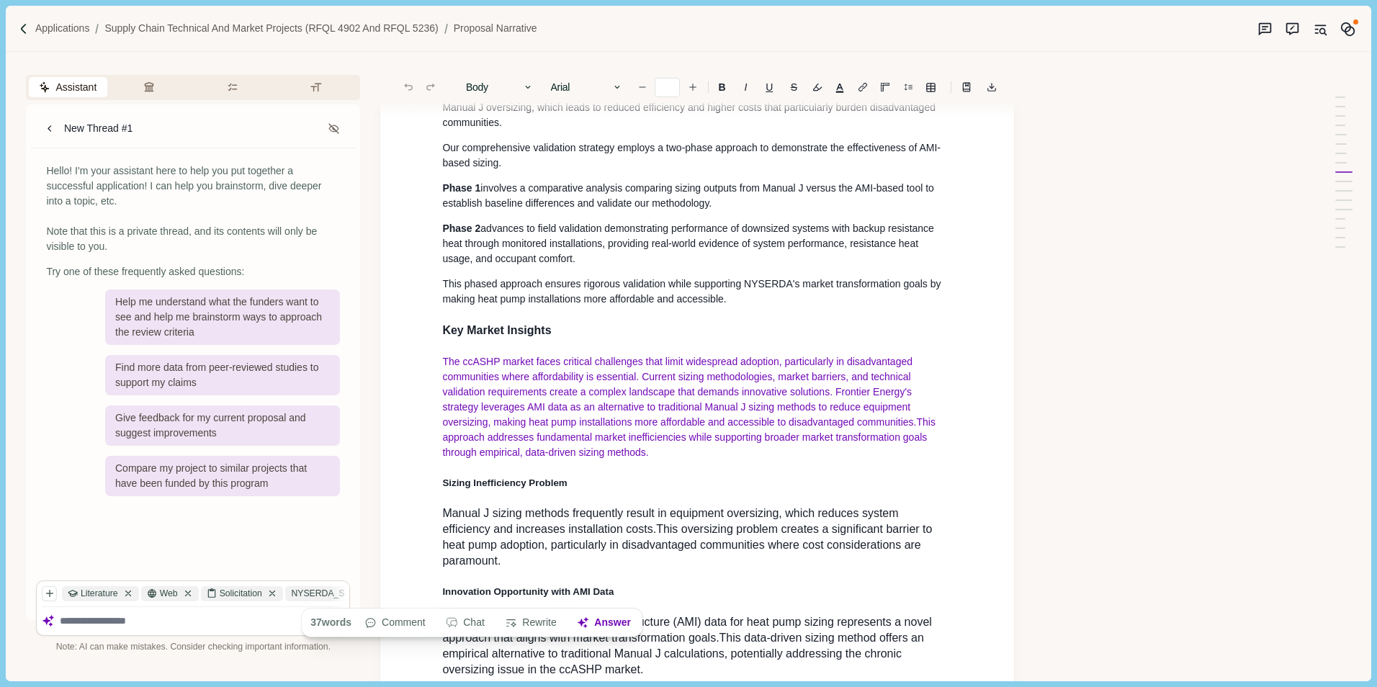
drag, startPoint x: 529, startPoint y: 599, endPoint x: 433, endPoint y: 550, distance: 108.2
click at [433, 550] on div "1. Proposal Narrative a. Executive Summary Executive summary should be 1 page i…" at bounding box center [697, 253] width 530 height 2127
click at [655, 305] on span "This phased approach ensures rigorous validation while supporting NYSERDA's mar…" at bounding box center [692, 291] width 501 height 27
drag, startPoint x: 469, startPoint y: 581, endPoint x: 427, endPoint y: 547, distance: 53.8
click at [427, 547] on div "1. Proposal Narrative a. Executive Summary Executive summary should be 1 page i…" at bounding box center [697, 251] width 634 height 2221
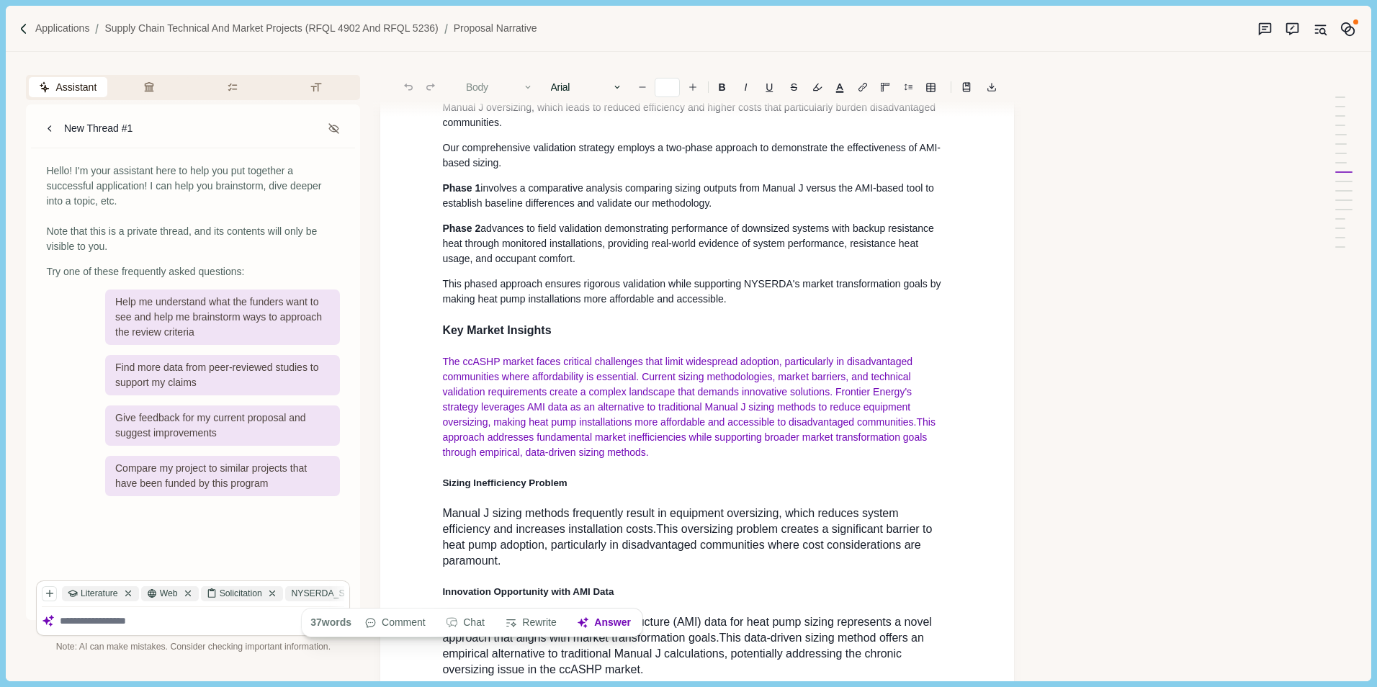
click at [498, 85] on button "Body" at bounding box center [500, 87] width 82 height 20
click at [510, 194] on button "Heading 4" at bounding box center [530, 192] width 143 height 24
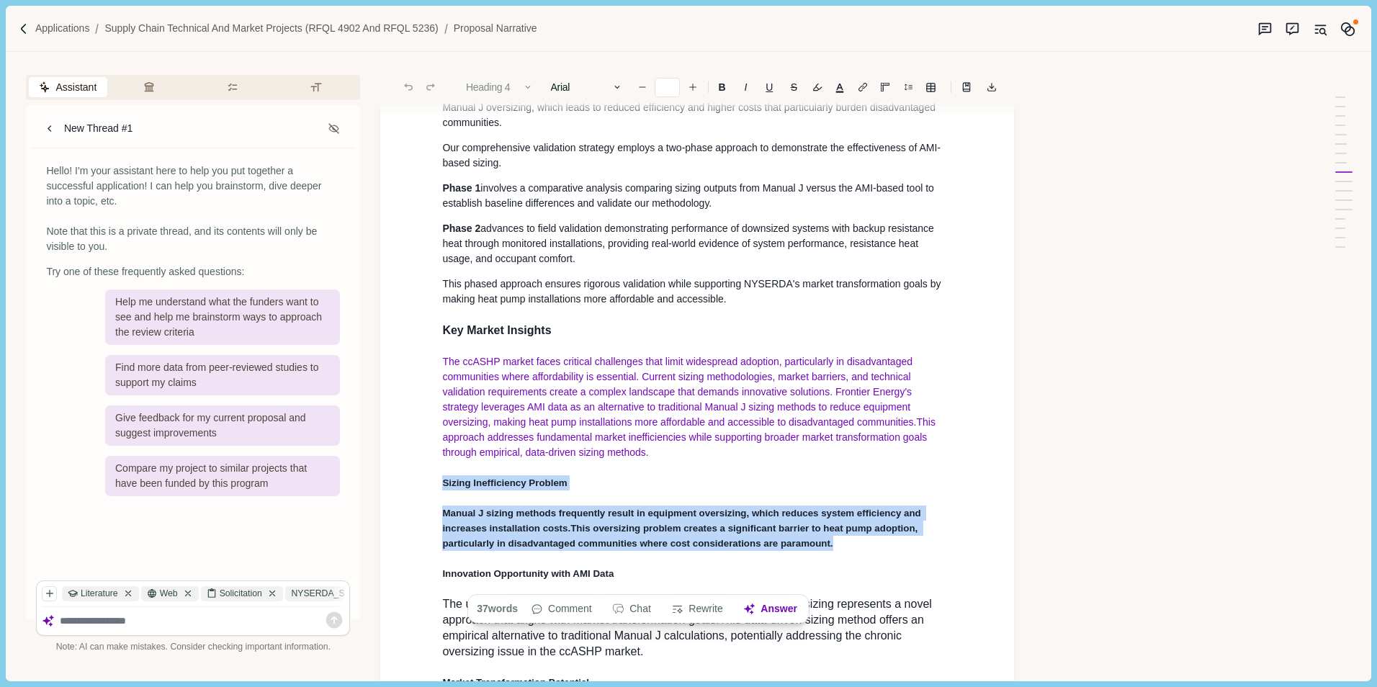
click at [516, 89] on button "Heading 4" at bounding box center [500, 87] width 82 height 20
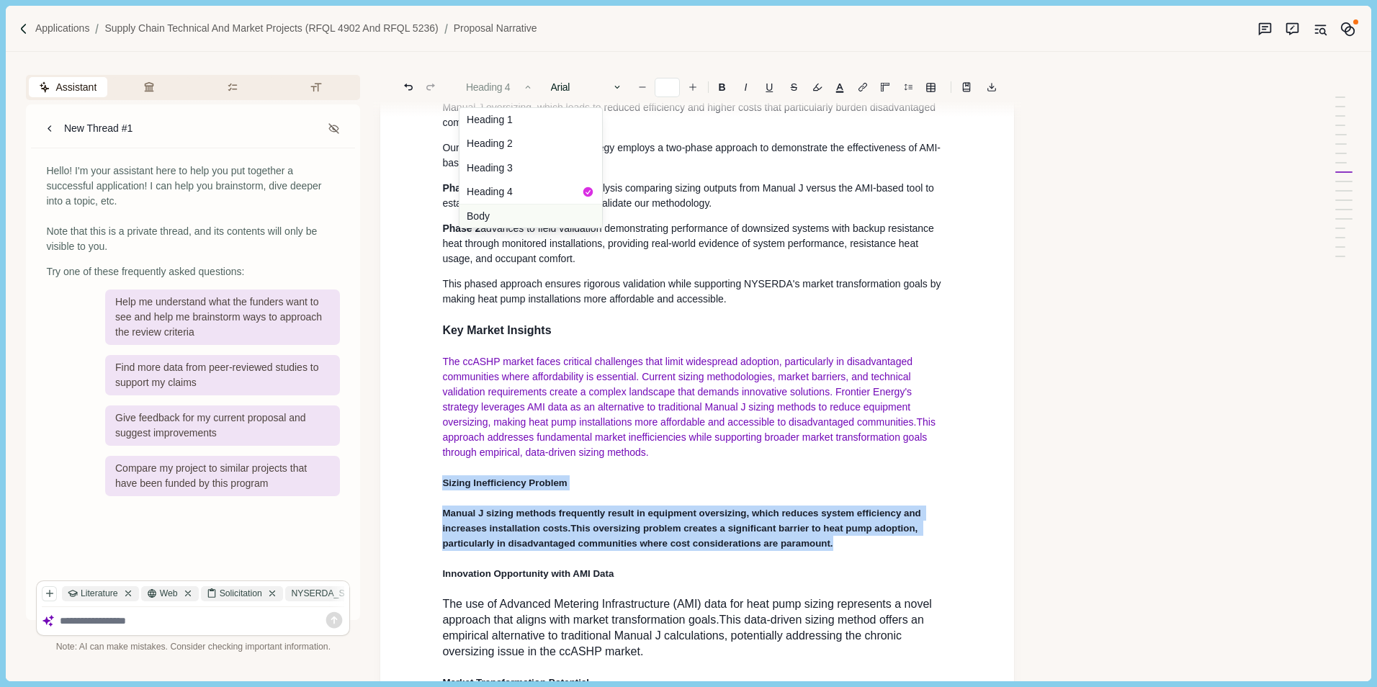
click at [519, 211] on button "Body" at bounding box center [530, 216] width 143 height 24
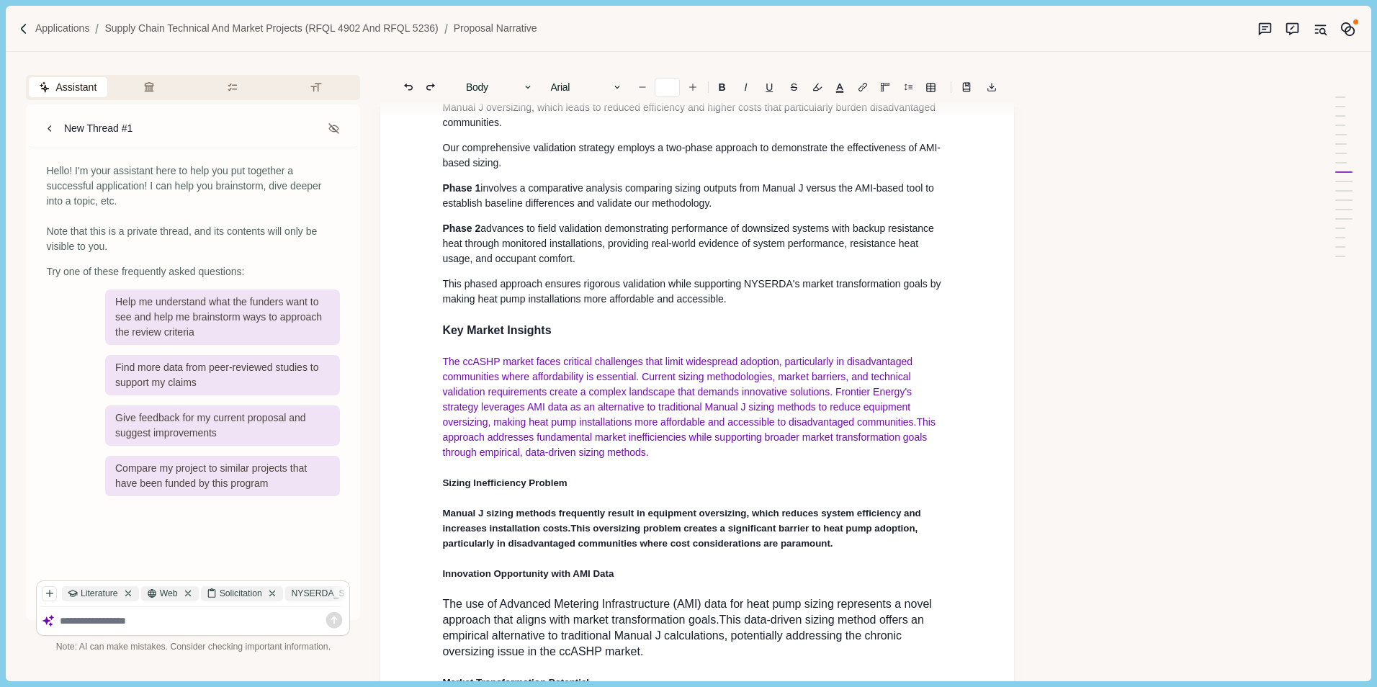
drag, startPoint x: 490, startPoint y: 564, endPoint x: 466, endPoint y: 556, distance: 25.7
click at [466, 551] on h4 "Manual J sizing methods frequently result in equipment oversizing, which reduce…" at bounding box center [697, 528] width 510 height 45
click at [811, 549] on span "This oversizing problem creates a significant barrier to heat pump adoption, pa…" at bounding box center [681, 536] width 478 height 26
drag, startPoint x: 844, startPoint y: 588, endPoint x: 454, endPoint y: 503, distance: 398.8
click at [440, 551] on div "1. Proposal Narrative a. Executive Summary Executive summary should be 1 page i…" at bounding box center [697, 244] width 530 height 2109
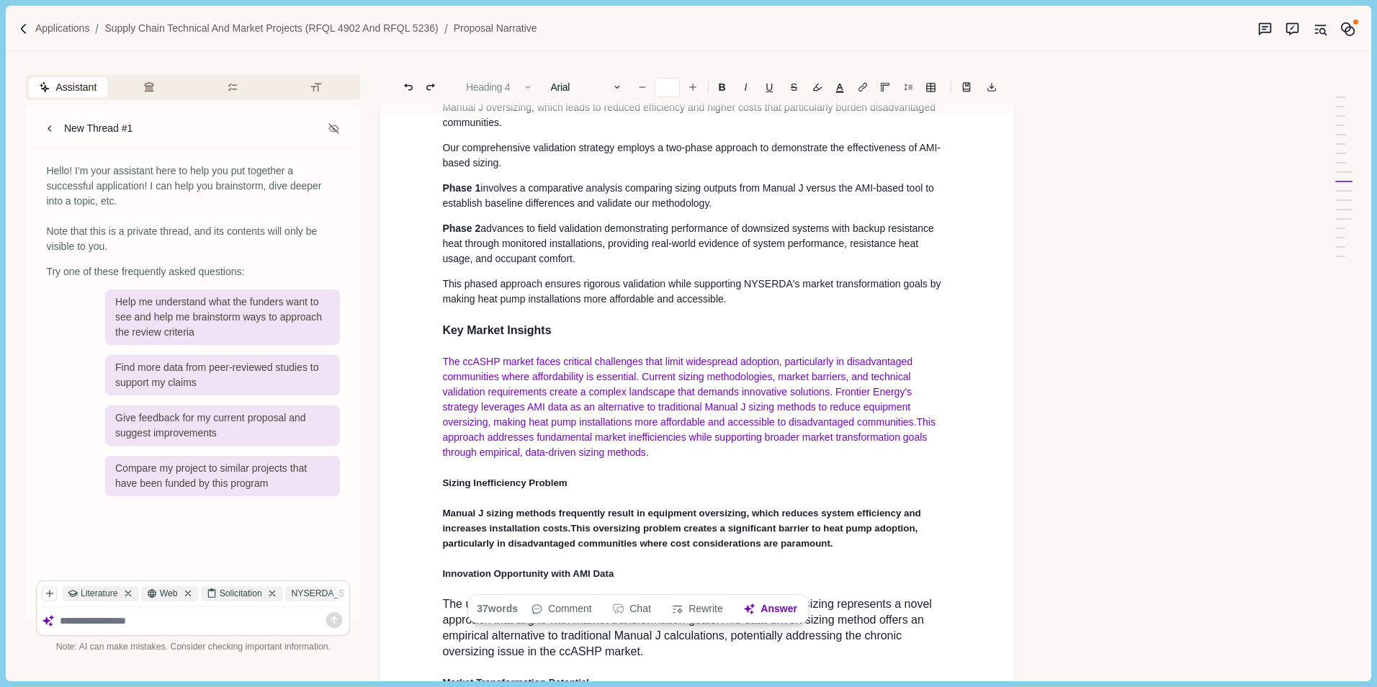
click at [511, 91] on button "Heading 4" at bounding box center [500, 87] width 82 height 20
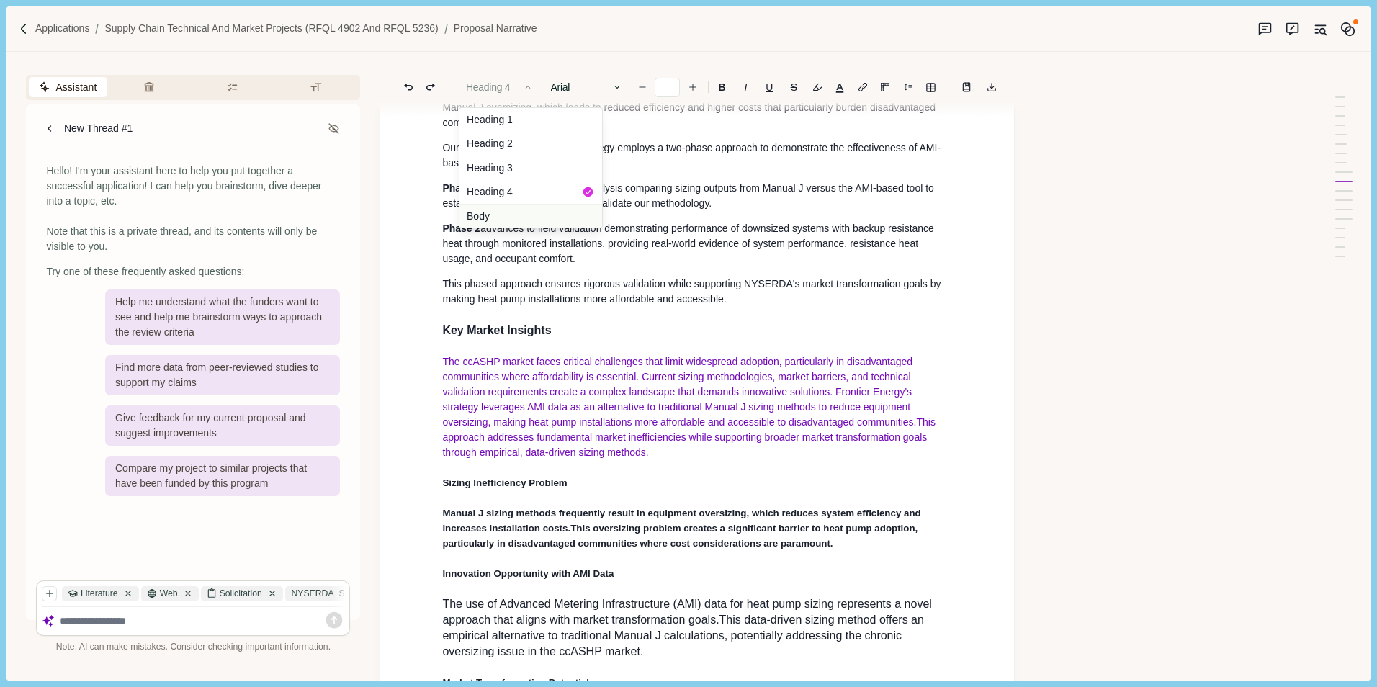
click at [511, 215] on button "Body" at bounding box center [530, 216] width 143 height 24
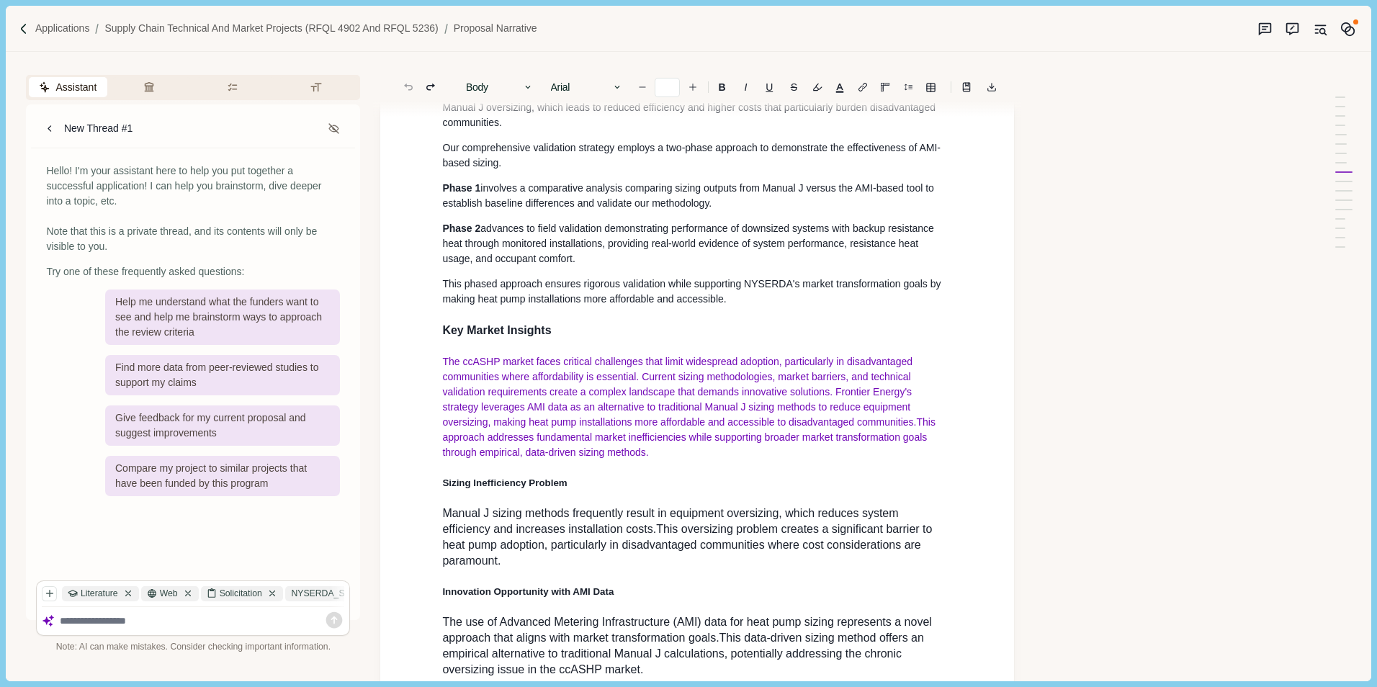
click at [717, 569] on p "Manual J sizing methods frequently result in equipment oversizing, which reduce…" at bounding box center [697, 537] width 510 height 63
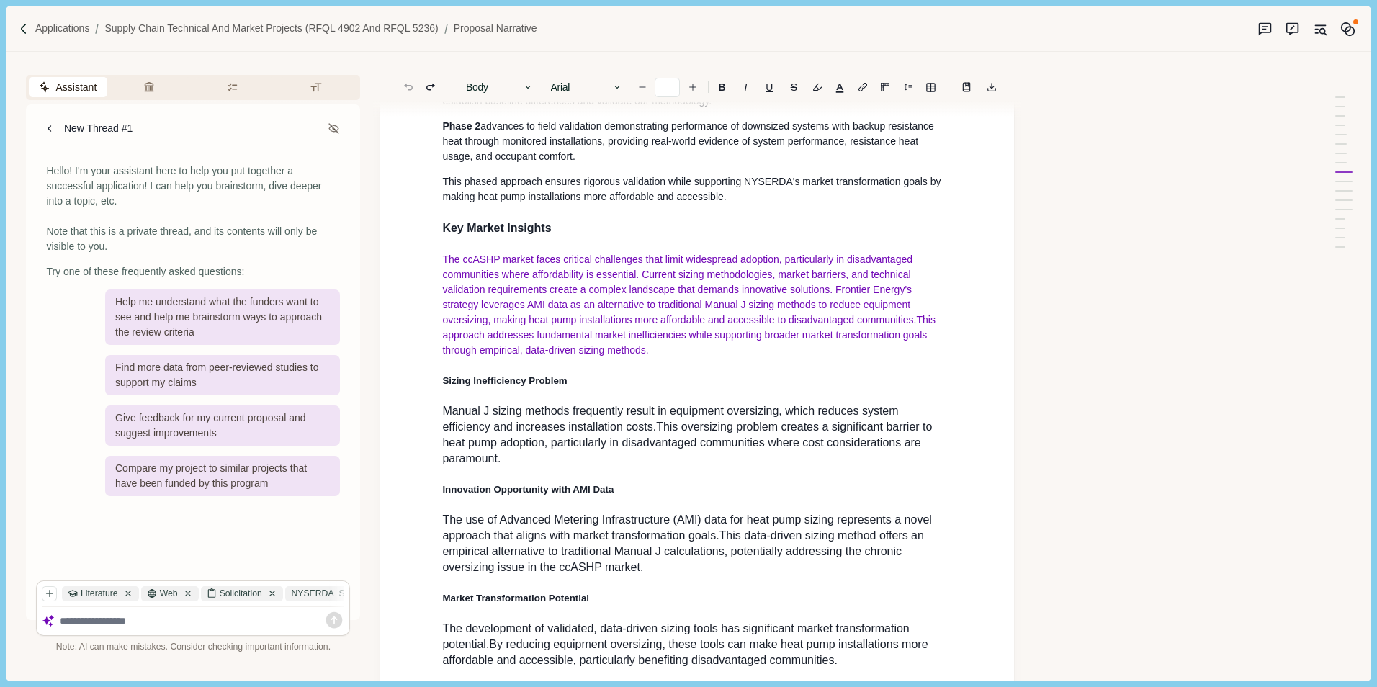
scroll to position [1116, 0]
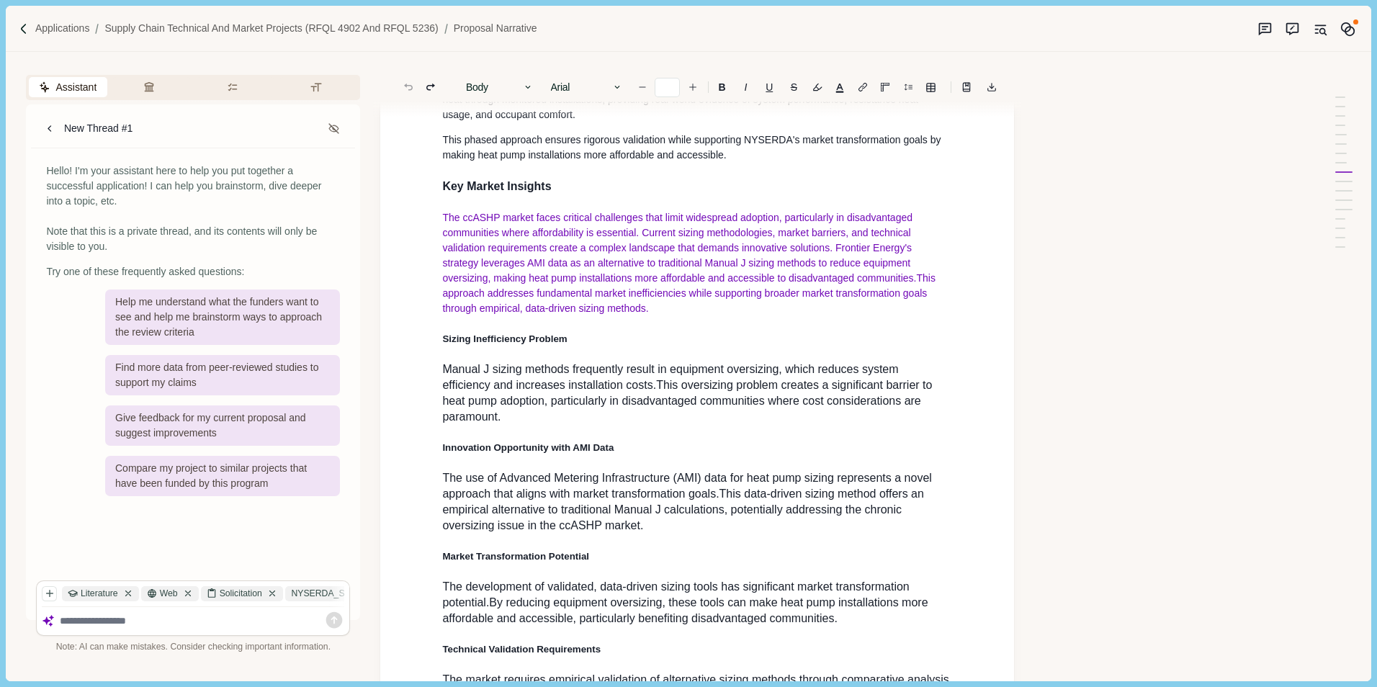
drag, startPoint x: 526, startPoint y: 454, endPoint x: 439, endPoint y: 411, distance: 97.6
click at [439, 411] on div "1. Proposal Narrative a. Executive Summary Executive summary should be 1 page i…" at bounding box center [697, 109] width 530 height 2127
click at [511, 86] on button "Body" at bounding box center [500, 87] width 82 height 20
click at [542, 213] on button "Body" at bounding box center [530, 216] width 143 height 24
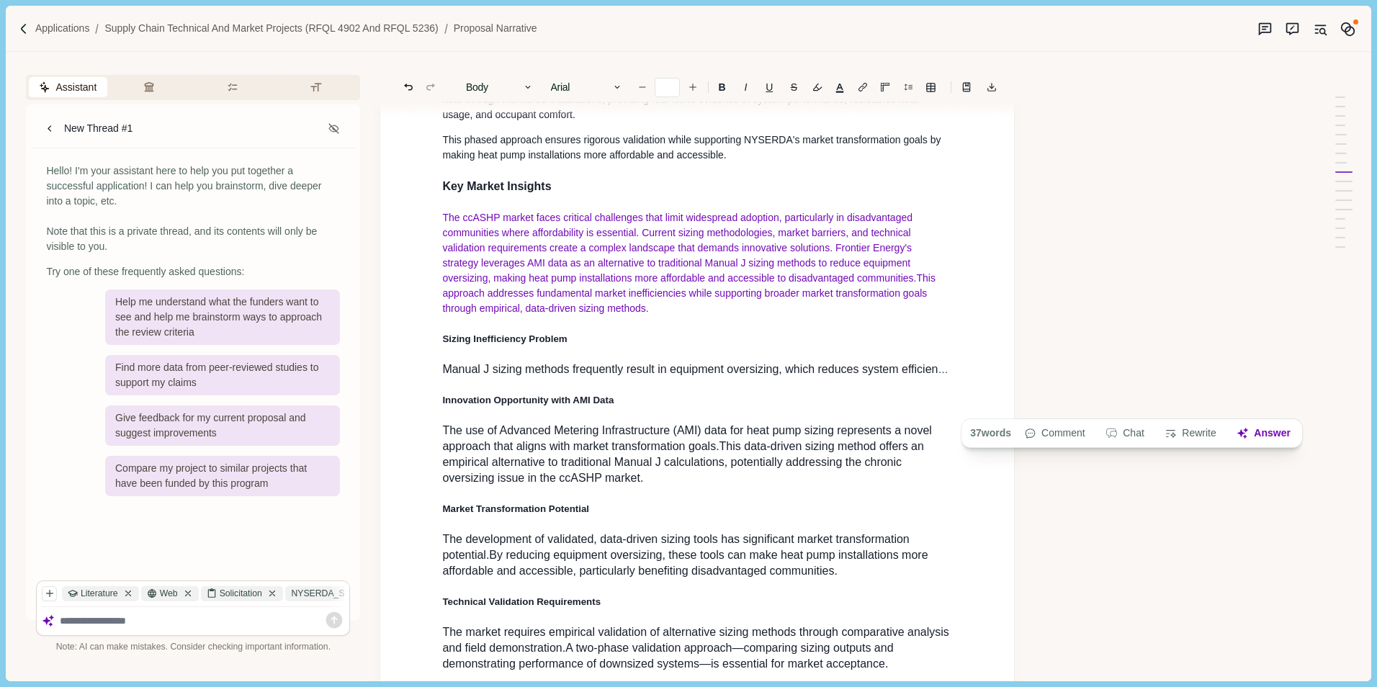
copy p "Manual J sizing methods frequently result in equipment oversizing, which reduce…"
click at [552, 405] on span "Innovation Opportunity with AMI Data" at bounding box center [527, 400] width 171 height 11
click at [436, 439] on div "1. Proposal Narrative a. Executive Summary Executive summary should be 1 page i…" at bounding box center [697, 85] width 530 height 2079
click at [707, 418] on div "1. Proposal Narrative a. Executive Summary Executive summary should be 1 page i…" at bounding box center [697, 85] width 530 height 2079
click at [438, 436] on div "1. Proposal Narrative a. Executive Summary Executive summary should be 1 page i…" at bounding box center [697, 85] width 530 height 2079
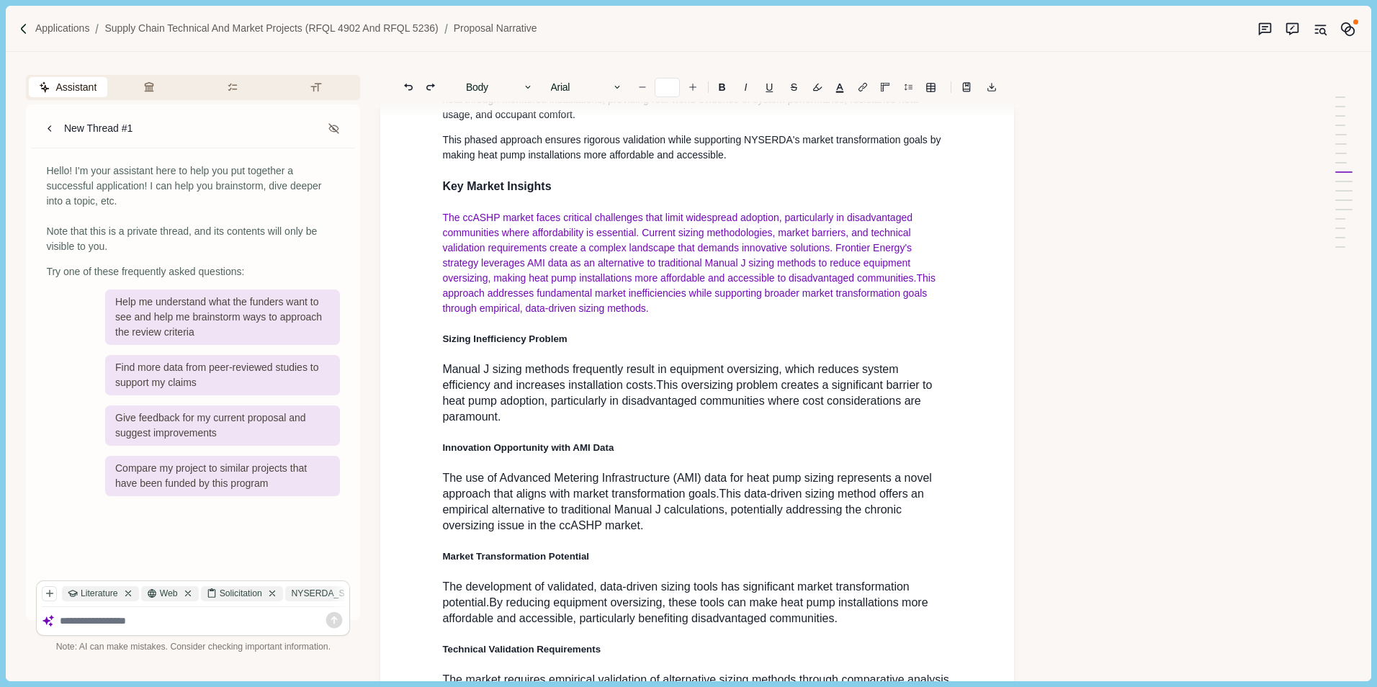
click at [568, 423] on span "This oversizing problem creates a significant barrier to heat pump adoption, pa…" at bounding box center [688, 401] width 493 height 44
type input "**"
click at [600, 425] on p "Manual J sizing methods frequently result in equipment oversizing, which reduce…" at bounding box center [697, 393] width 510 height 63
click at [22, 31] on img at bounding box center [24, 29] width 12 height 12
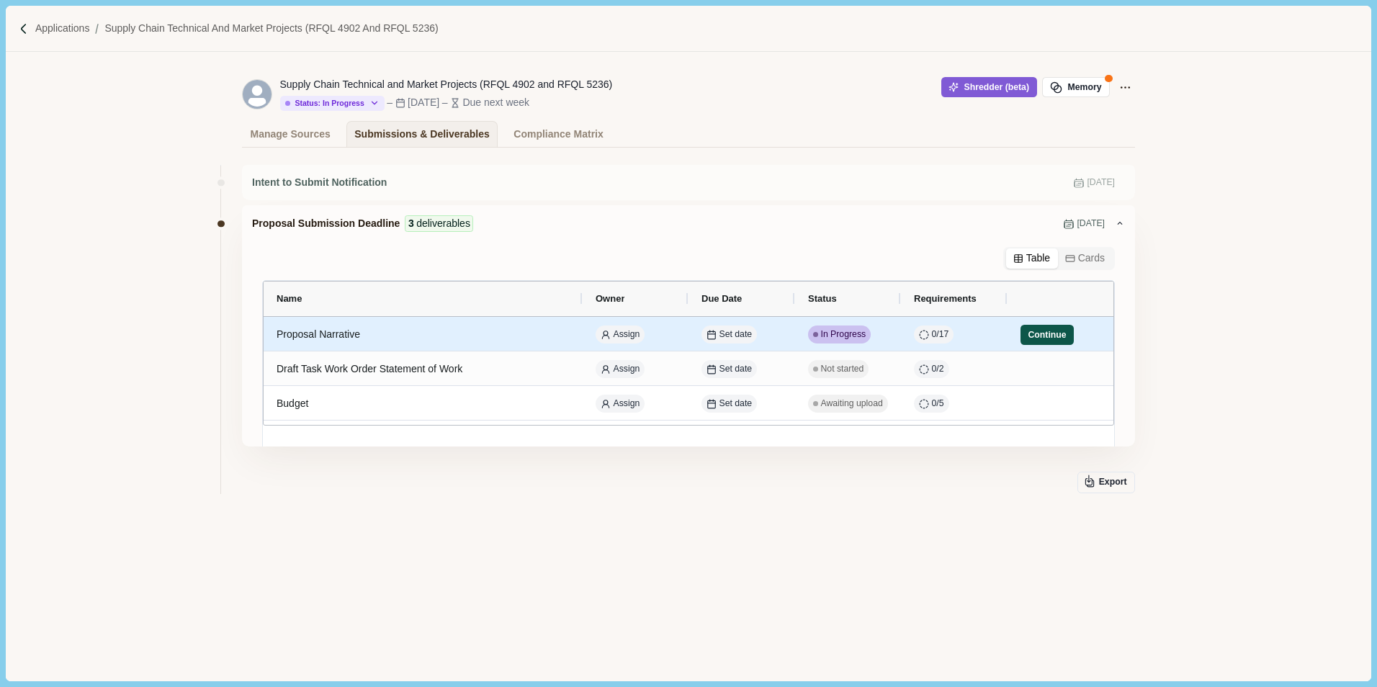
click at [1046, 339] on button "Continue" at bounding box center [1047, 335] width 53 height 20
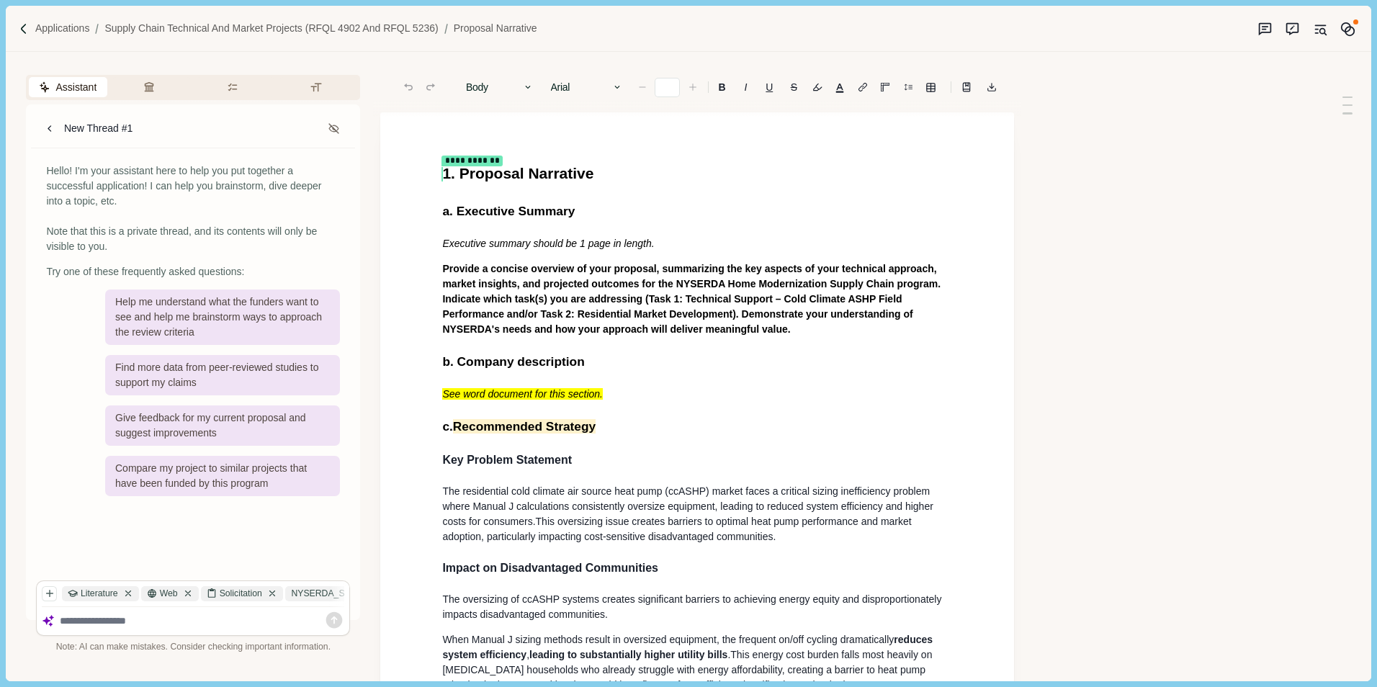
type input "**"
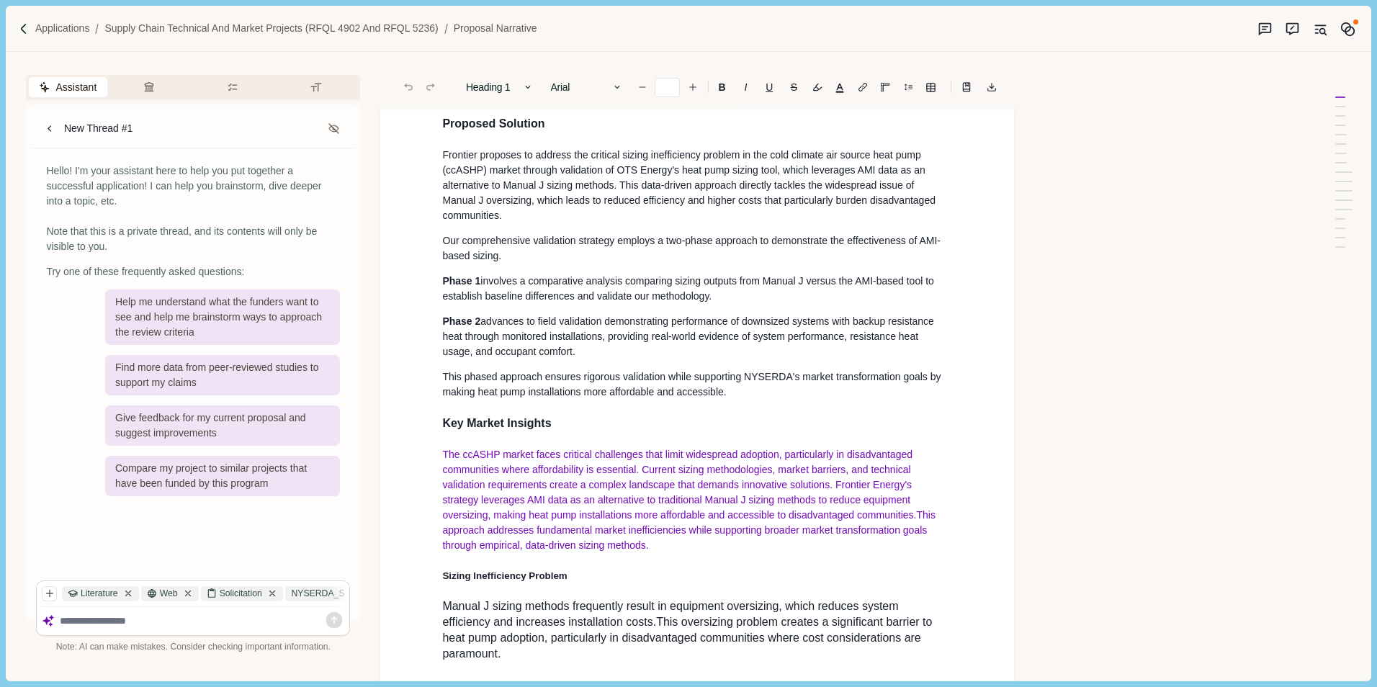
scroll to position [864, 0]
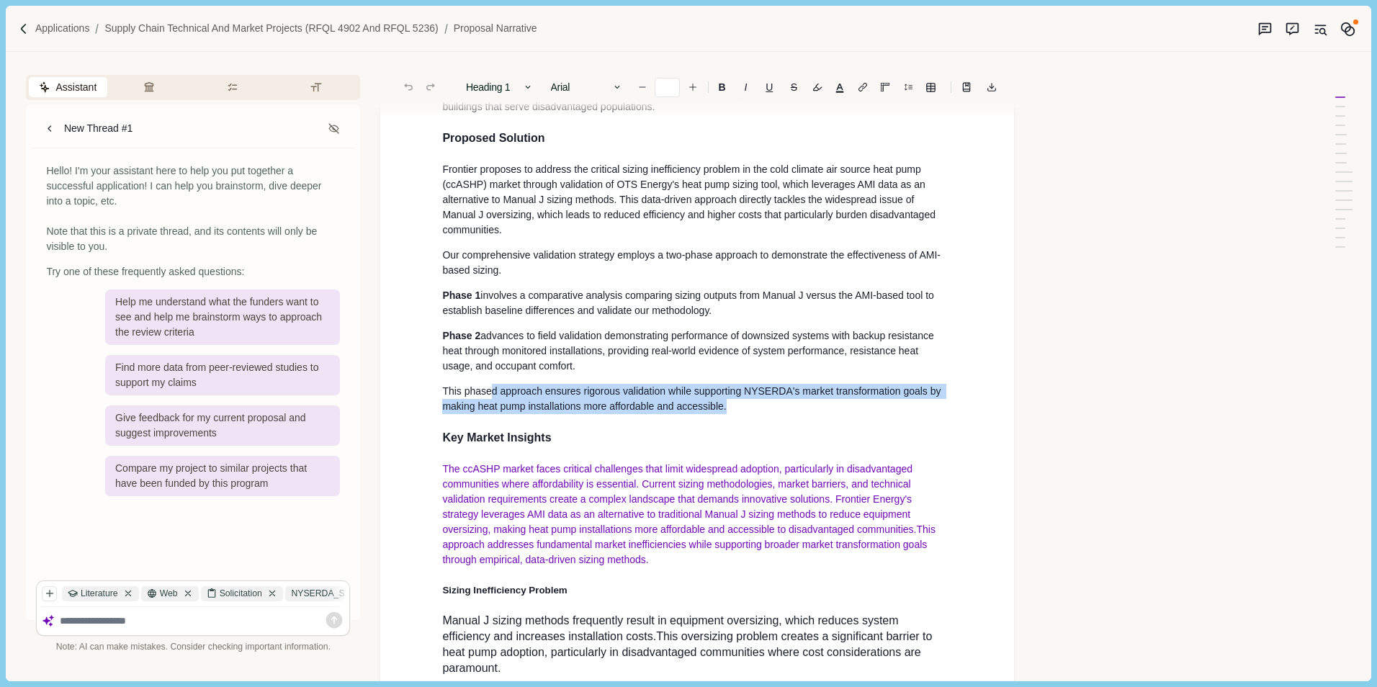
drag, startPoint x: 732, startPoint y: 434, endPoint x: 495, endPoint y: 405, distance: 239.4
click at [493, 405] on div "1. Proposal Narrative a. Executive Summary Executive summary should be 1 page i…" at bounding box center [697, 361] width 530 height 2127
click at [664, 374] on p "Phase 2 advances to field validation demonstrating performance of downsized sys…" at bounding box center [697, 350] width 510 height 45
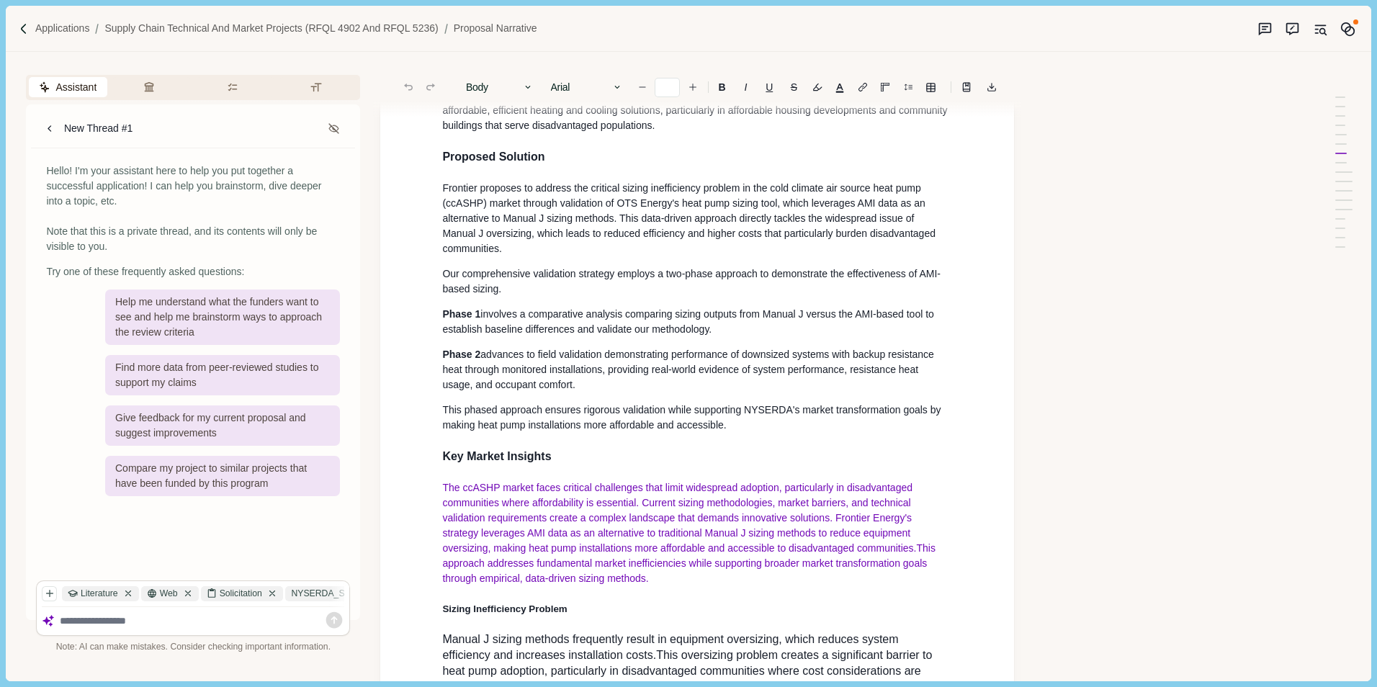
scroll to position [792, 0]
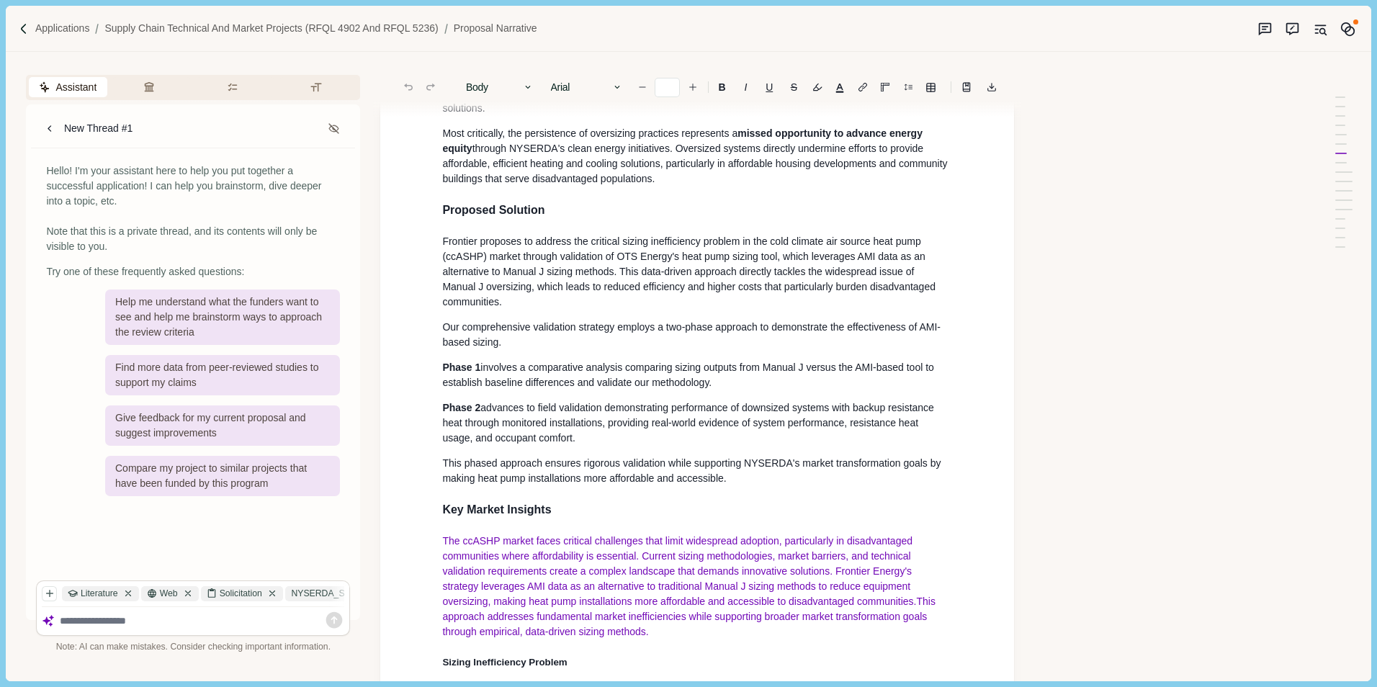
click at [27, 42] on div "Applications Supply Chain Technical and Market Projects (RFQL 4902 and RFQL 523…" at bounding box center [688, 29] width 1365 height 46
click at [24, 32] on img at bounding box center [24, 29] width 12 height 12
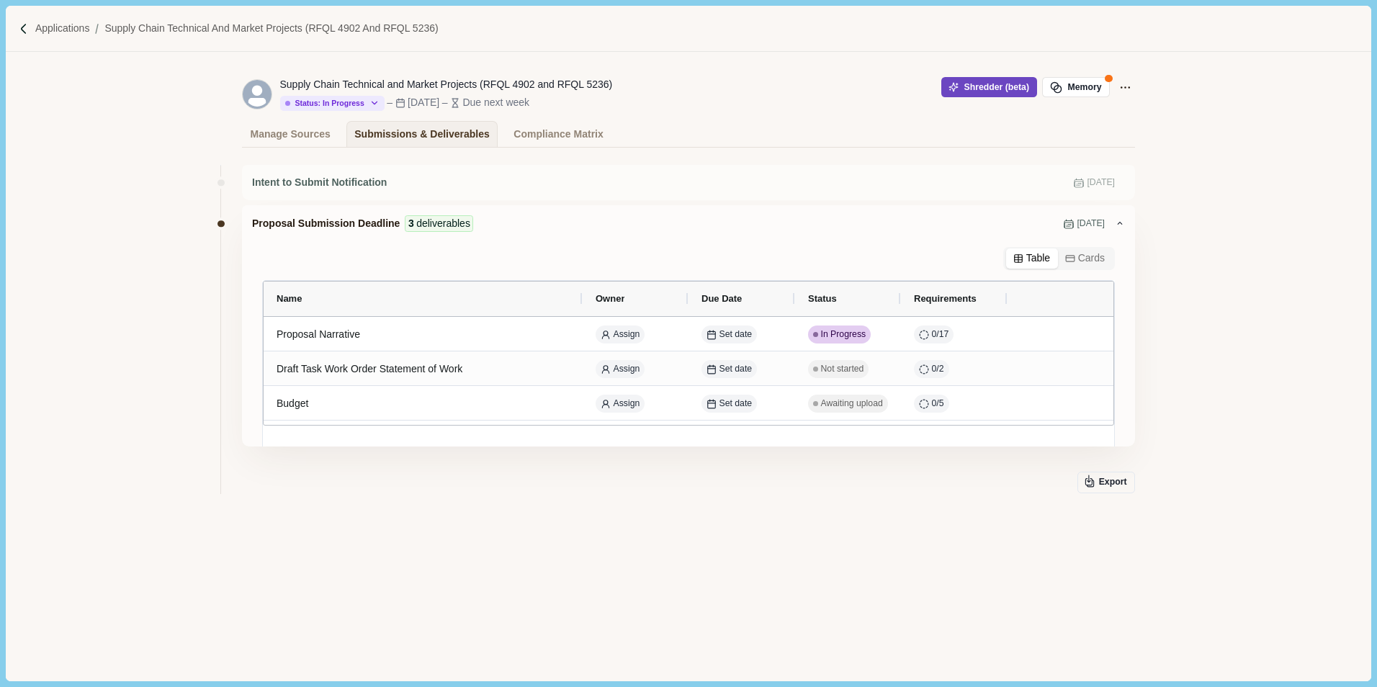
click at [997, 89] on button "Shredder (beta)" at bounding box center [989, 87] width 96 height 20
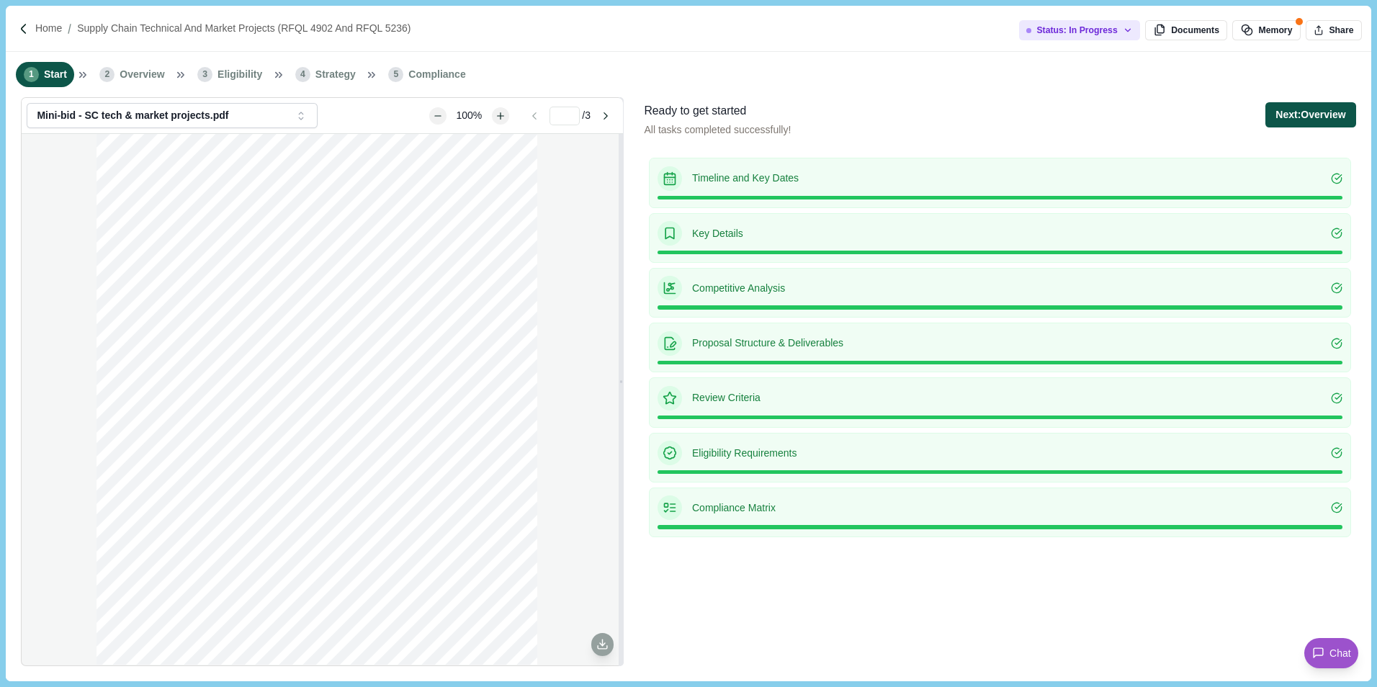
click at [1291, 125] on button "Next: Overview" at bounding box center [1310, 114] width 90 height 25
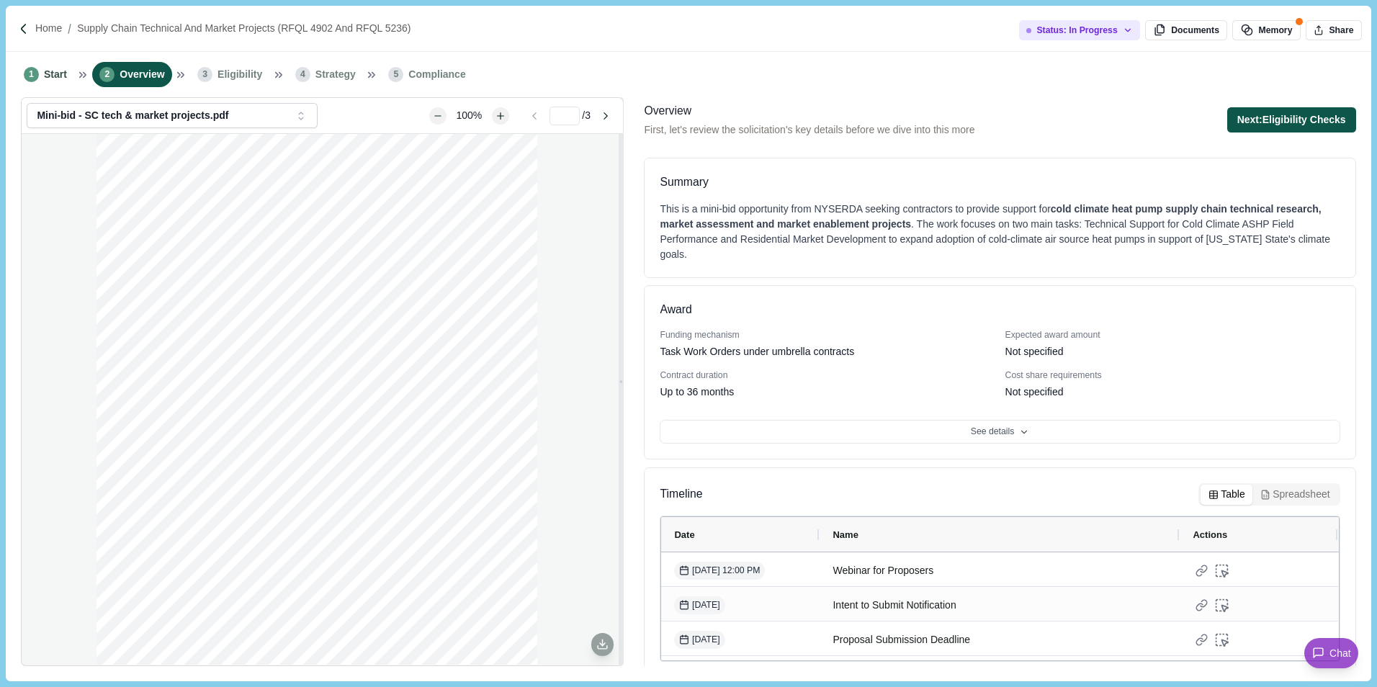
click at [1286, 127] on button "Next: Eligibility Checks" at bounding box center [1291, 119] width 129 height 25
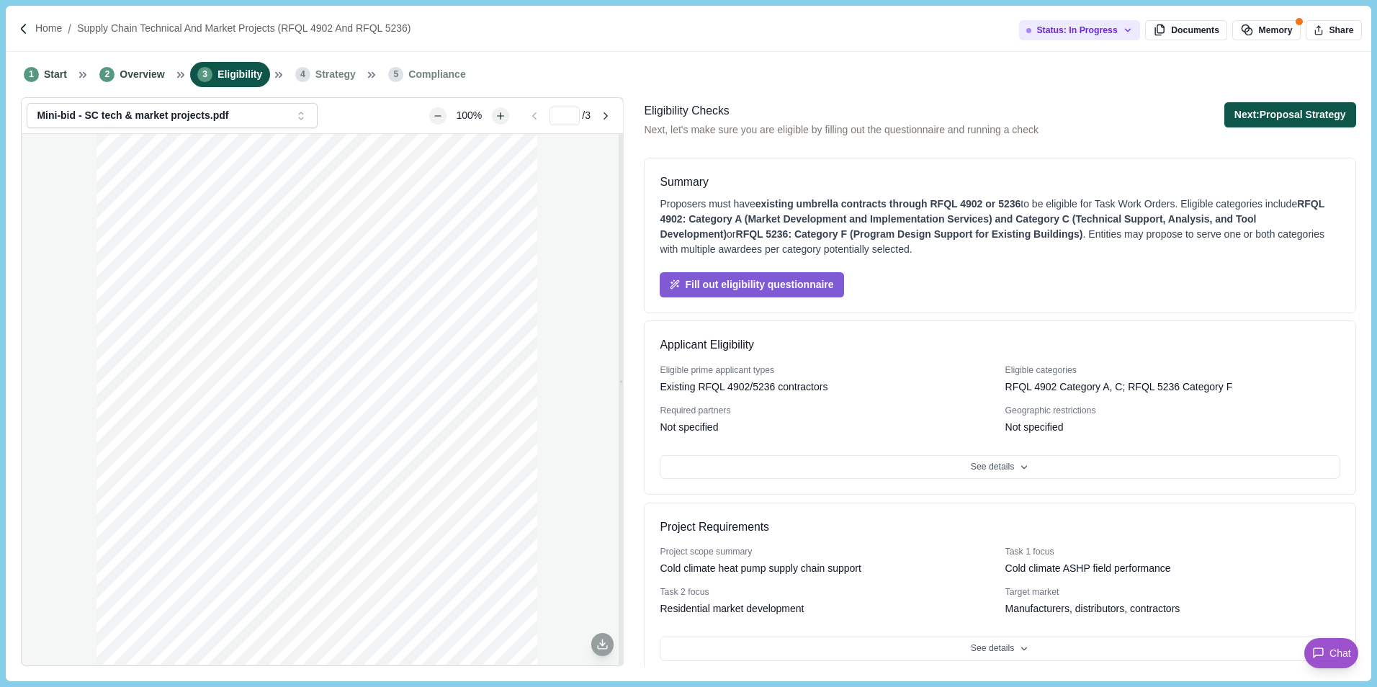
click at [1288, 120] on button "Next: Proposal Strategy" at bounding box center [1290, 114] width 132 height 25
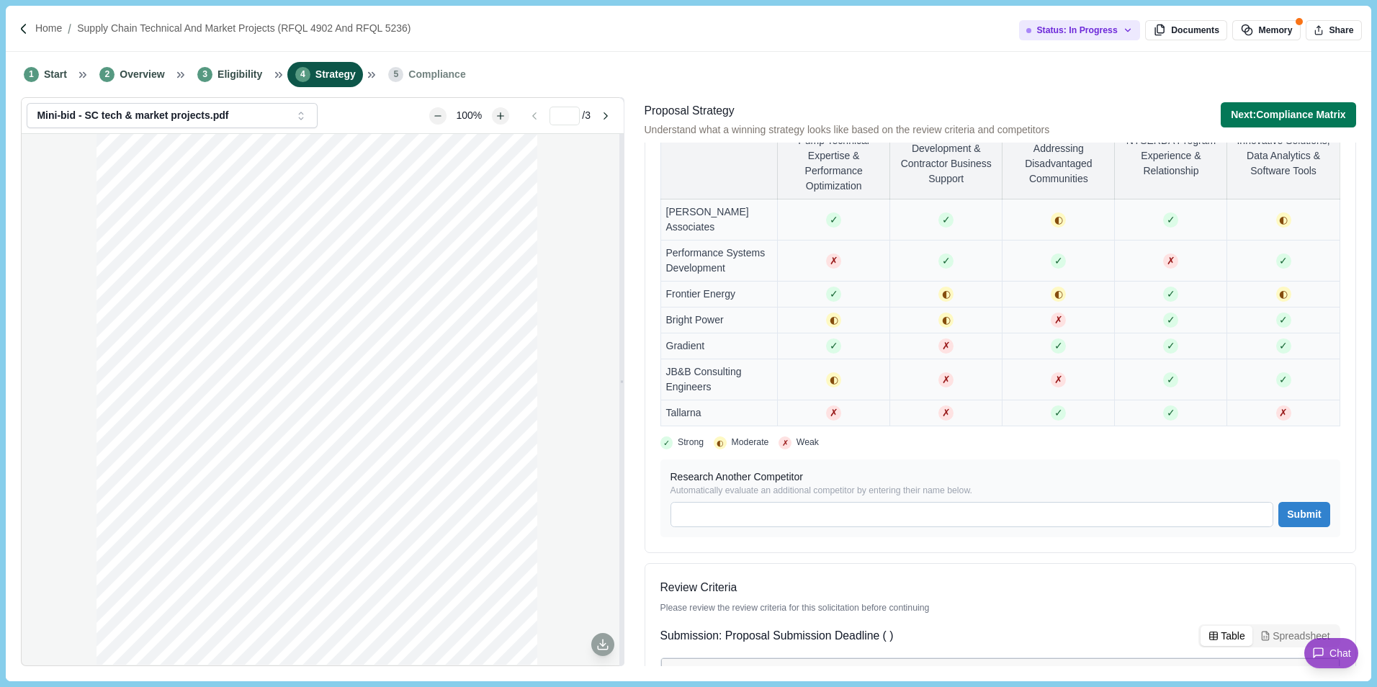
scroll to position [360, 0]
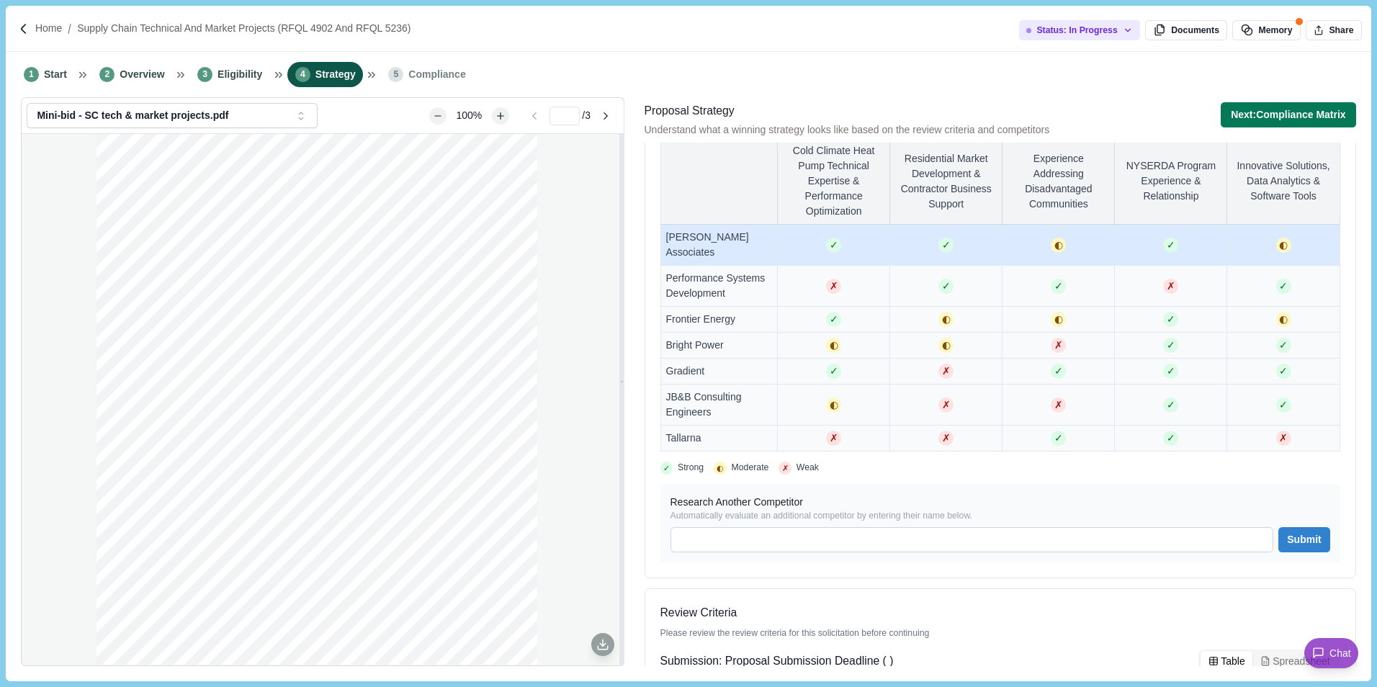
click at [730, 248] on td "[PERSON_NAME] Associates" at bounding box center [718, 245] width 117 height 41
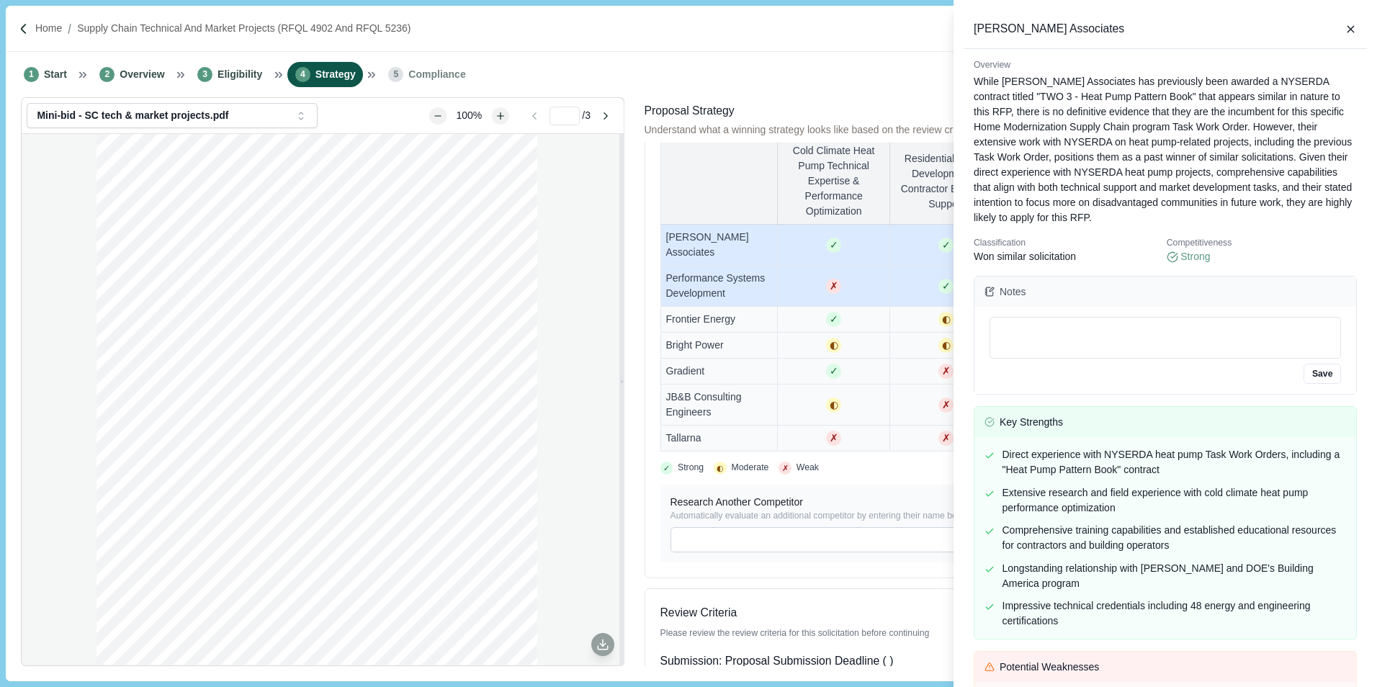
drag, startPoint x: 789, startPoint y: 291, endPoint x: 816, endPoint y: 284, distance: 27.4
click at [790, 291] on div "[PERSON_NAME] Associates Overview While [PERSON_NAME] Associates has previously…" at bounding box center [688, 343] width 1377 height 687
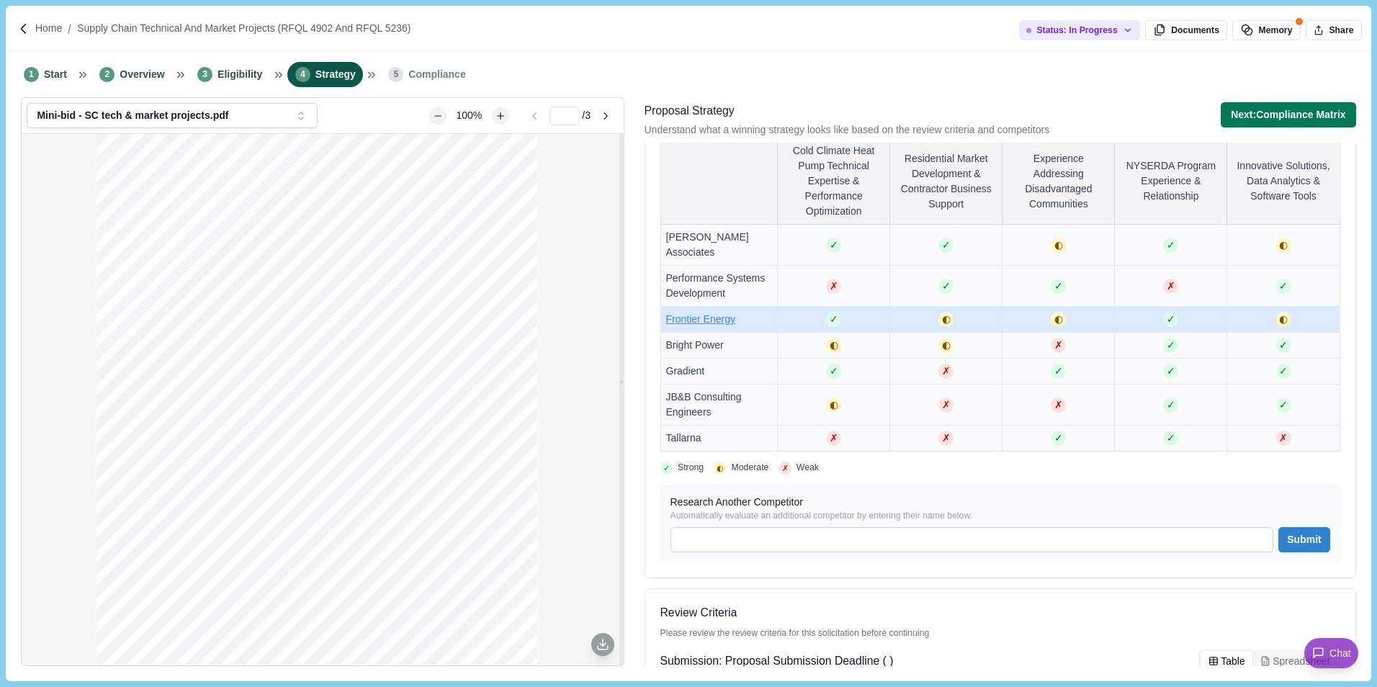
click at [735, 324] on span "Frontier Energy" at bounding box center [700, 319] width 69 height 12
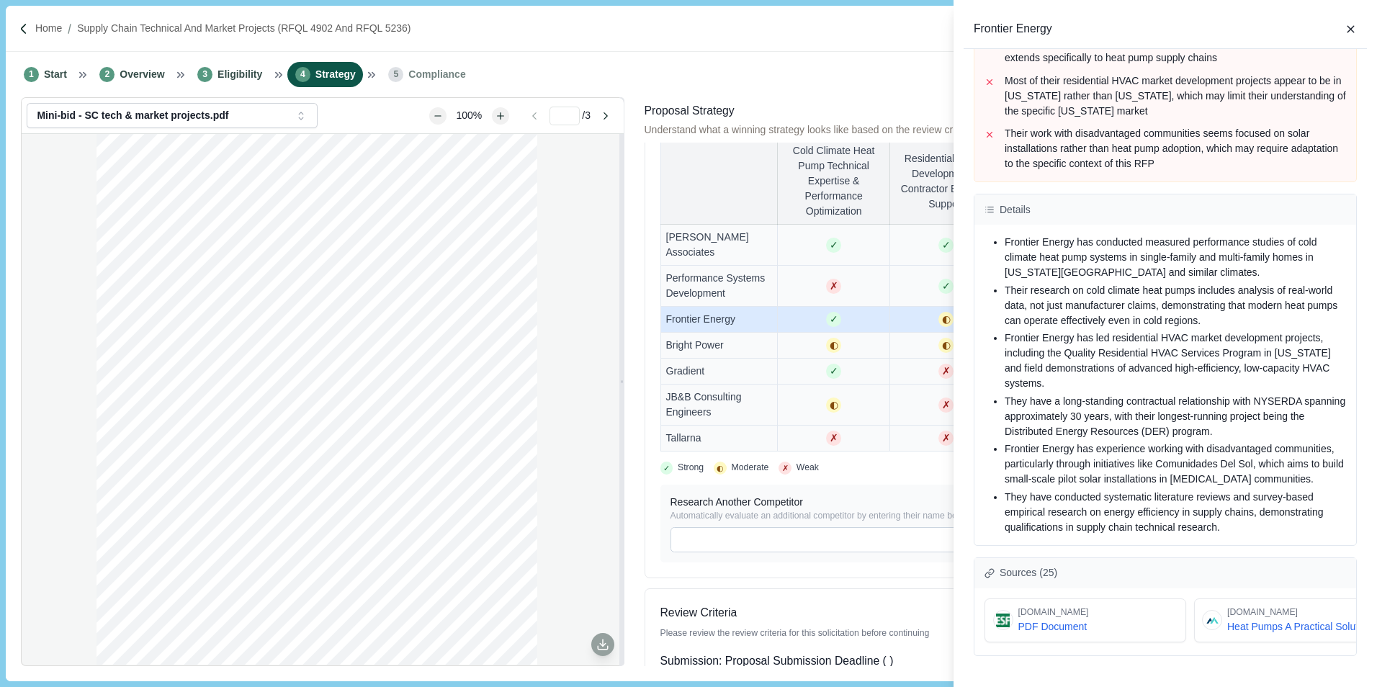
scroll to position [694, 0]
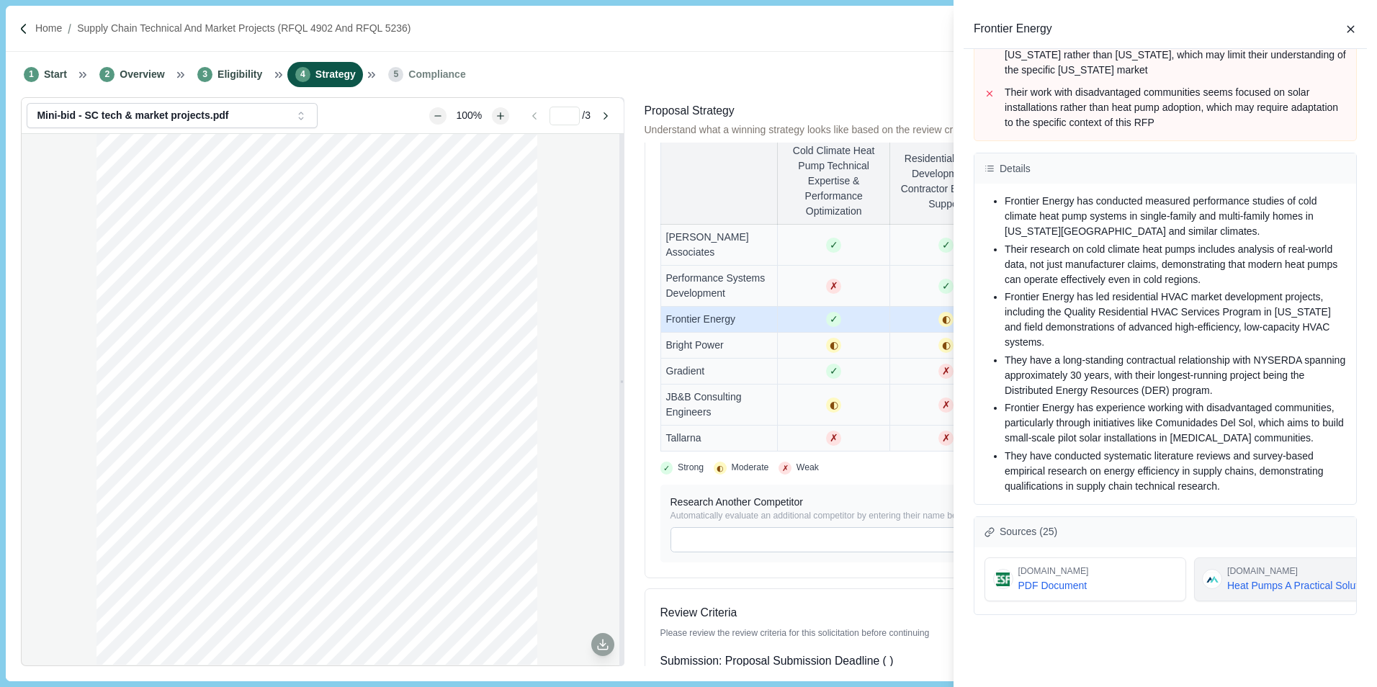
click at [1256, 578] on span "Heat Pumps A Practical Solution For Cold Climates" at bounding box center [1307, 585] width 160 height 15
click at [1286, 578] on span "Heat Pumps Held Their Own During Arctic Blast In [US_STATE]" at bounding box center [1258, 585] width 160 height 15
click at [1252, 578] on span "Can Heat Pumps Actually Work In Cold Climates A4929629430" at bounding box center [1207, 585] width 160 height 15
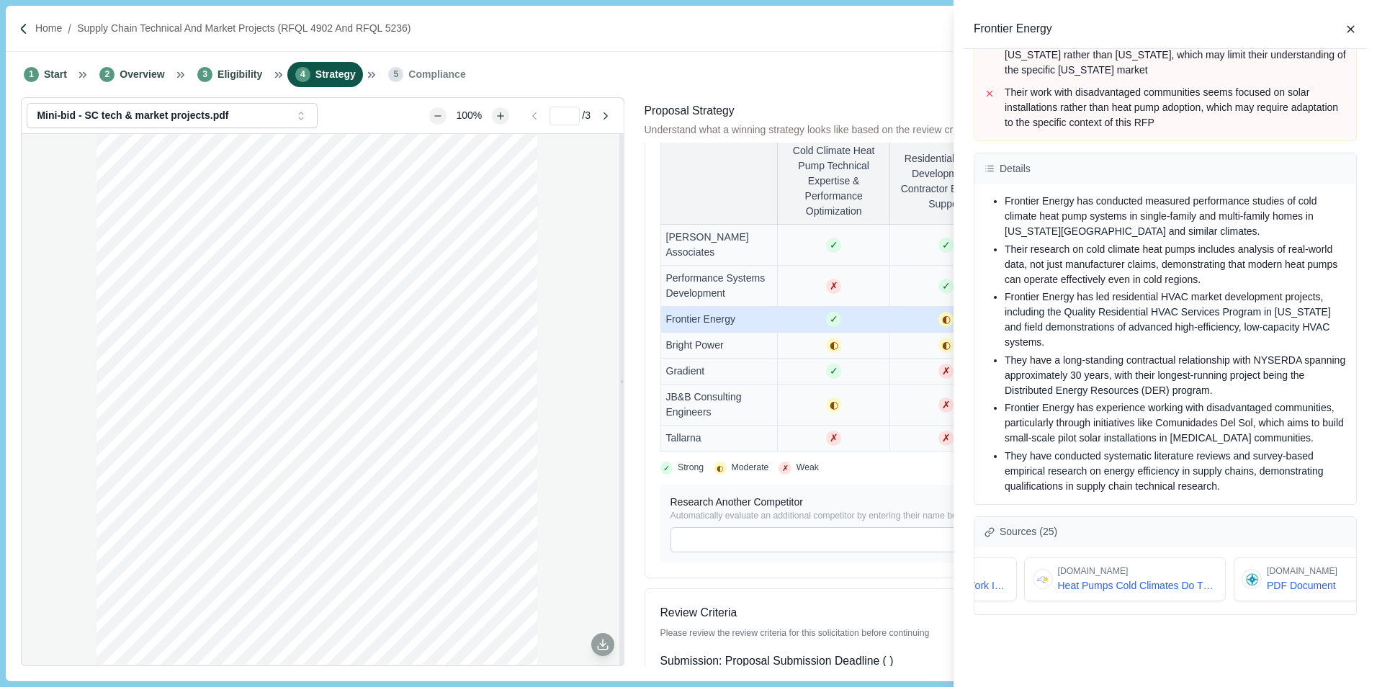
scroll to position [0, 855]
click at [1255, 578] on span "PDF Document" at bounding box center [1244, 585] width 71 height 15
